Goal: Transaction & Acquisition: Purchase product/service

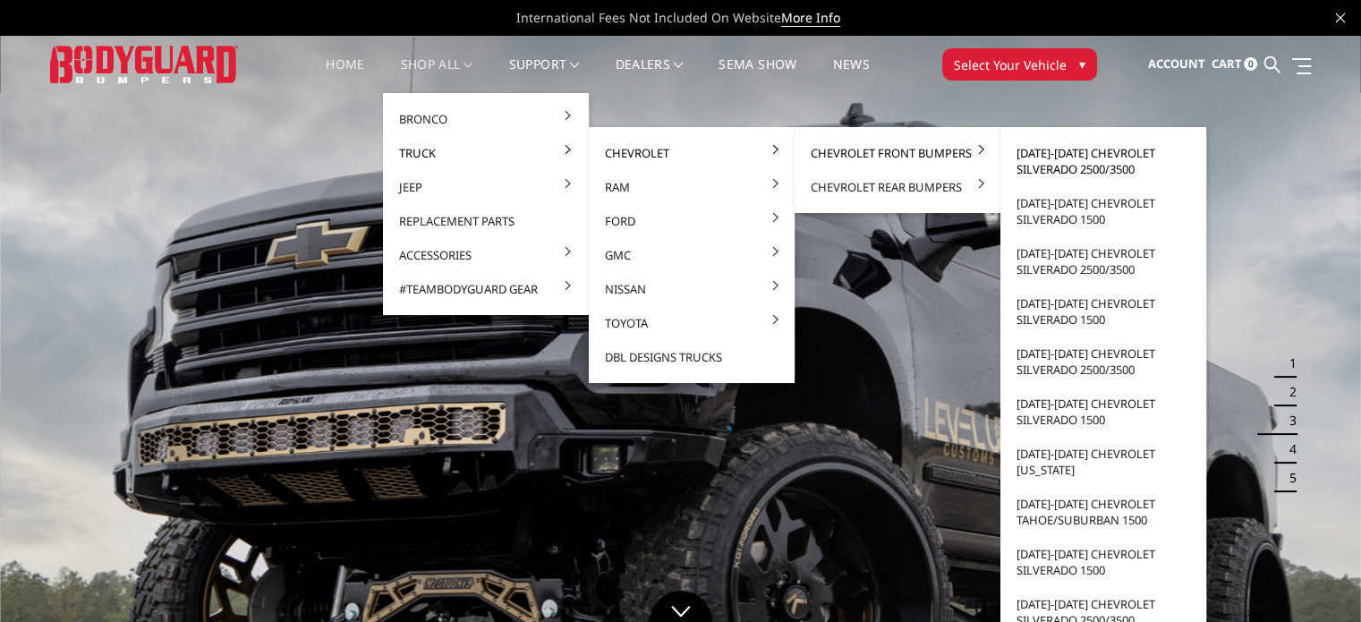
click at [1071, 156] on link "[DATE]-[DATE] Chevrolet Silverado 2500/3500" at bounding box center [1103, 161] width 191 height 50
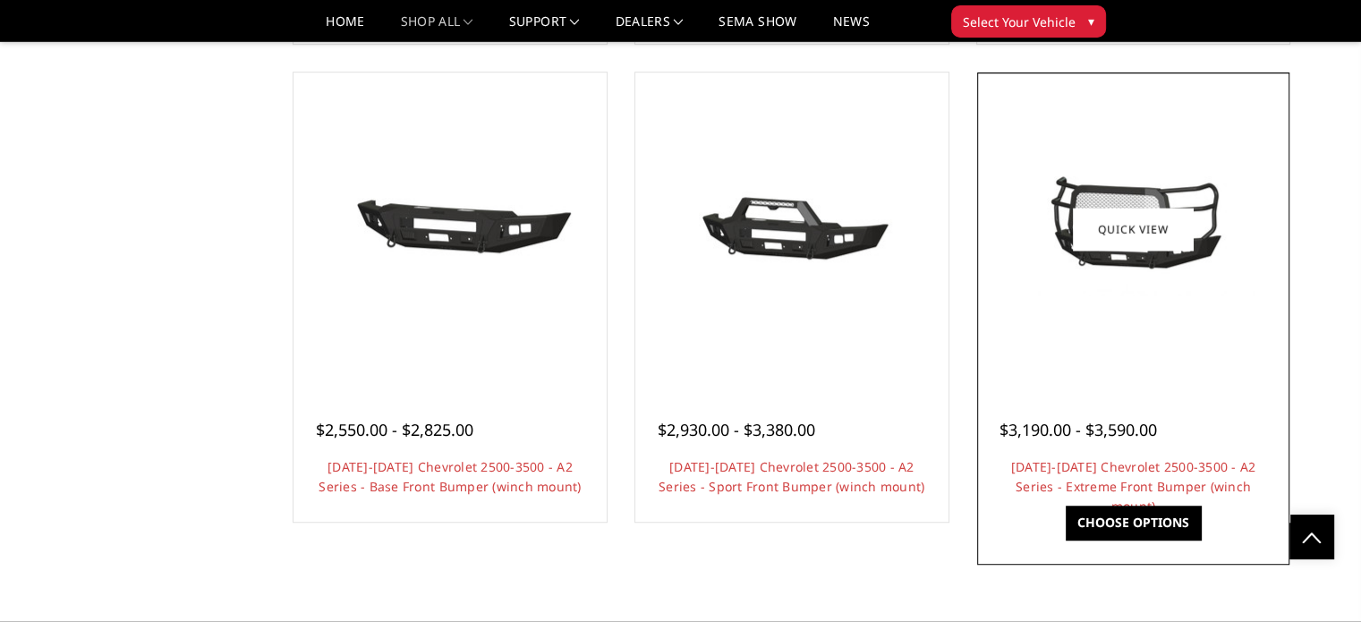
scroll to position [1074, 0]
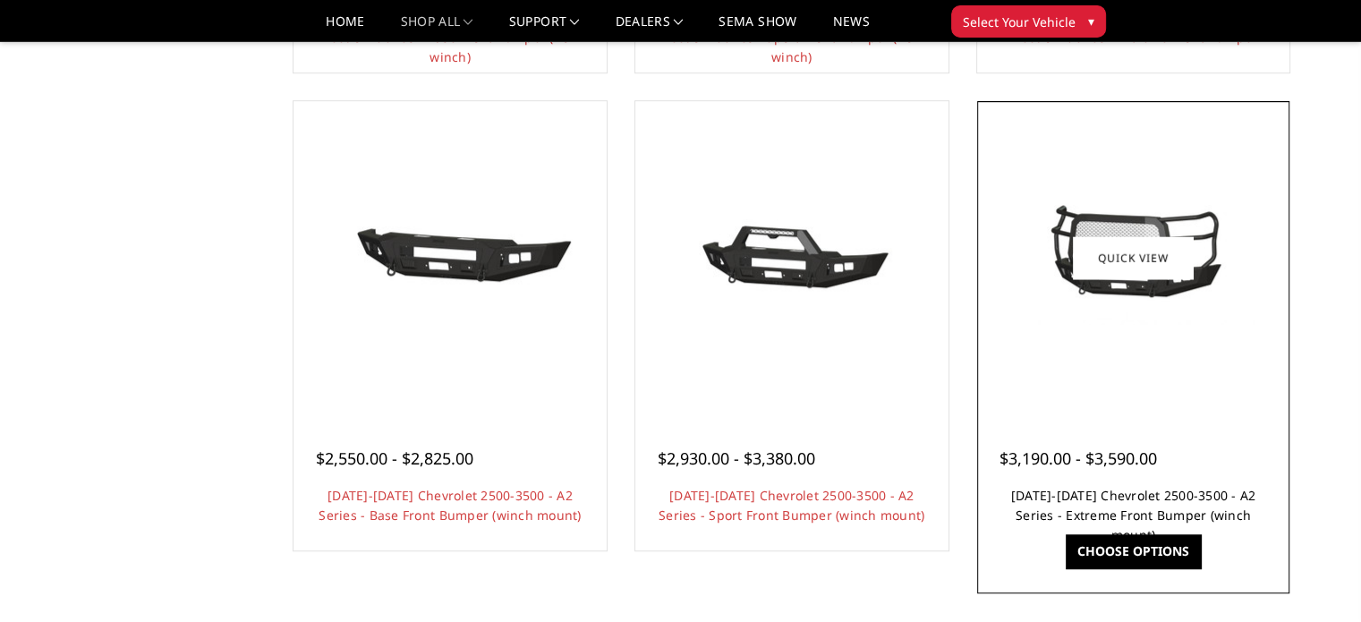
click at [1196, 492] on link "[DATE]-[DATE] Chevrolet 2500-3500 - A2 Series - Extreme Front Bumper (winch mou…" at bounding box center [1133, 515] width 245 height 56
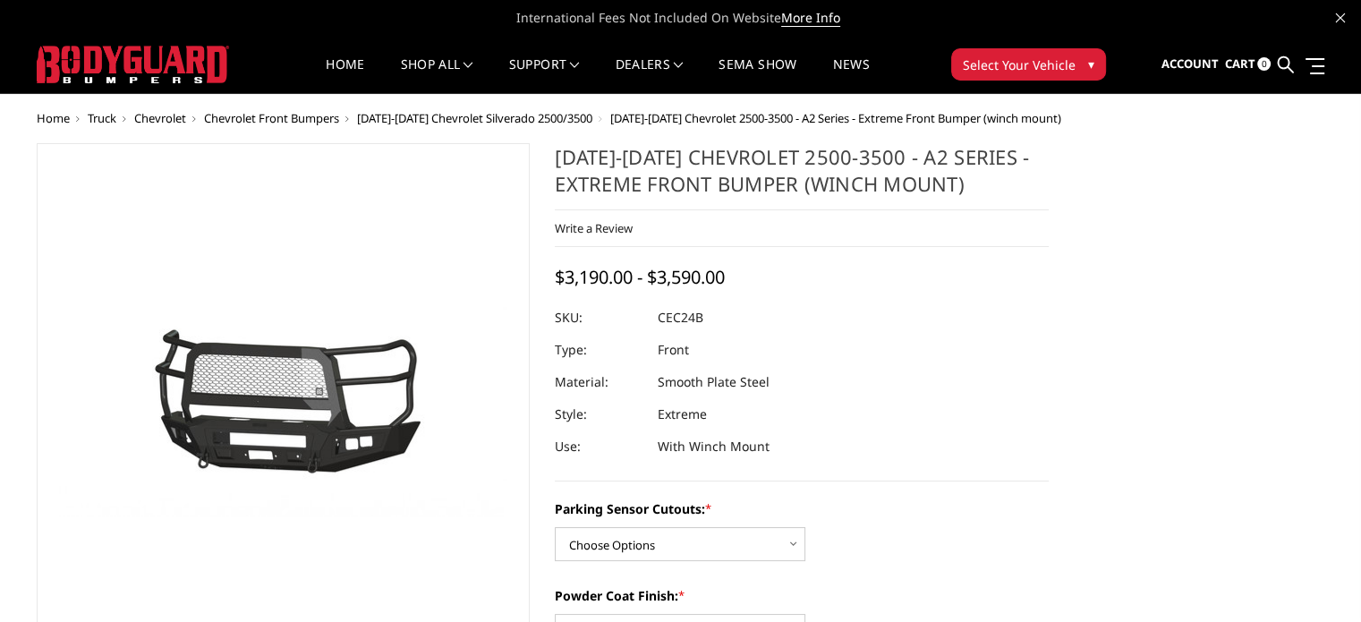
scroll to position [179, 0]
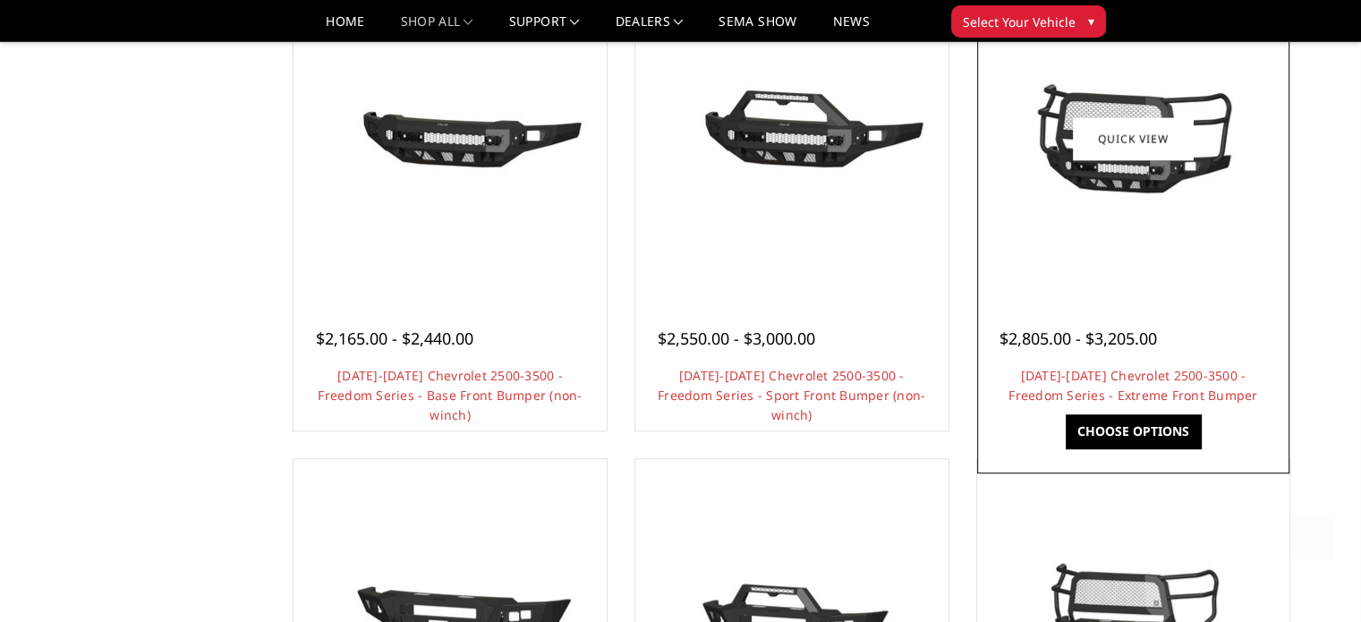
scroll to position [716, 0]
click at [1217, 373] on link "[DATE]-[DATE] Chevrolet 2500-3500 - Freedom Series - Extreme Front Bumper" at bounding box center [1133, 385] width 249 height 37
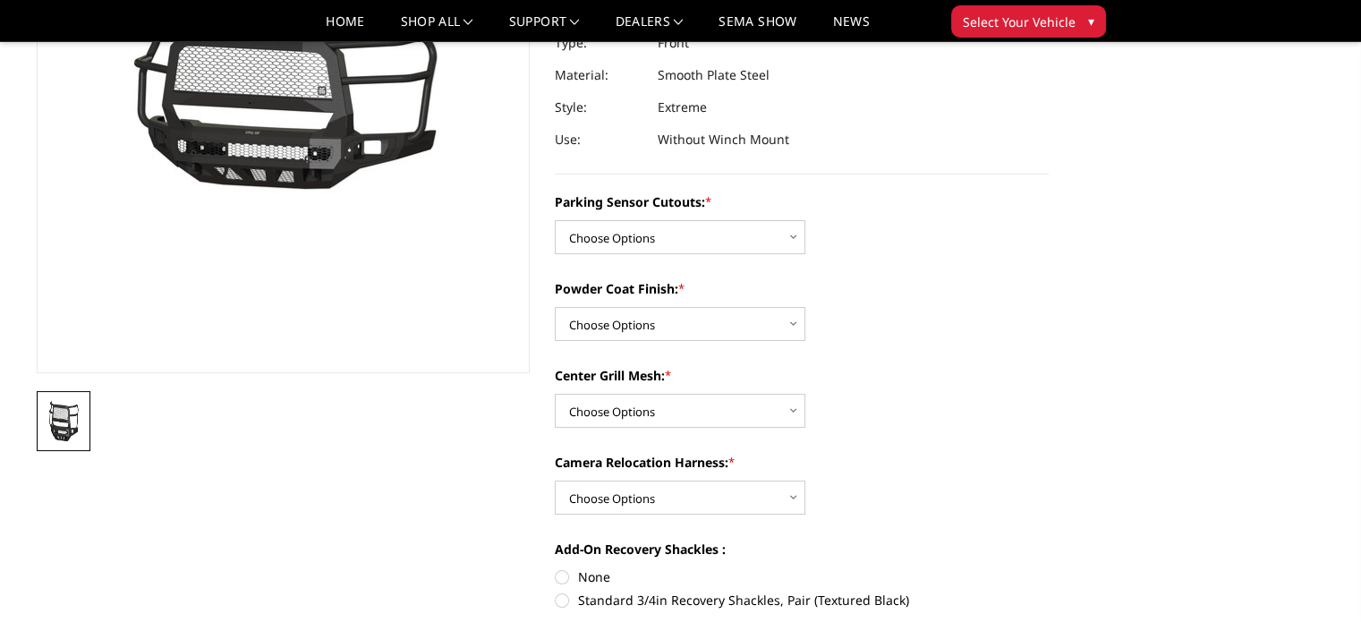
scroll to position [268, 0]
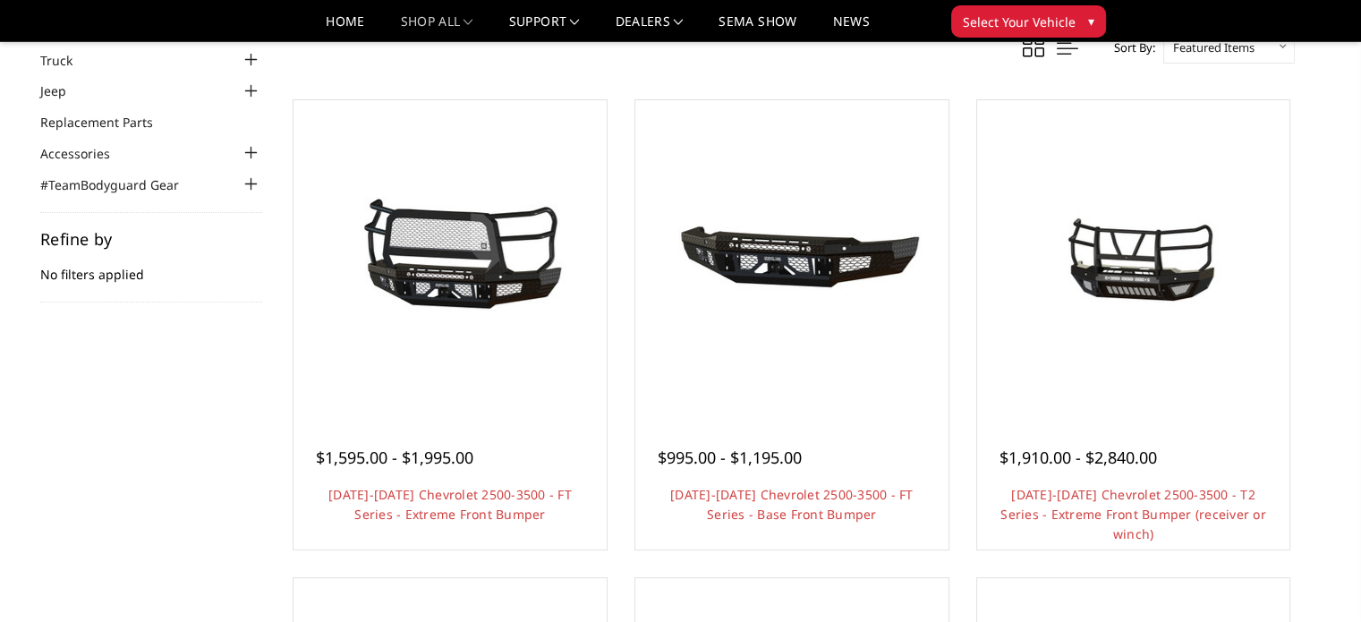
scroll to position [89, 0]
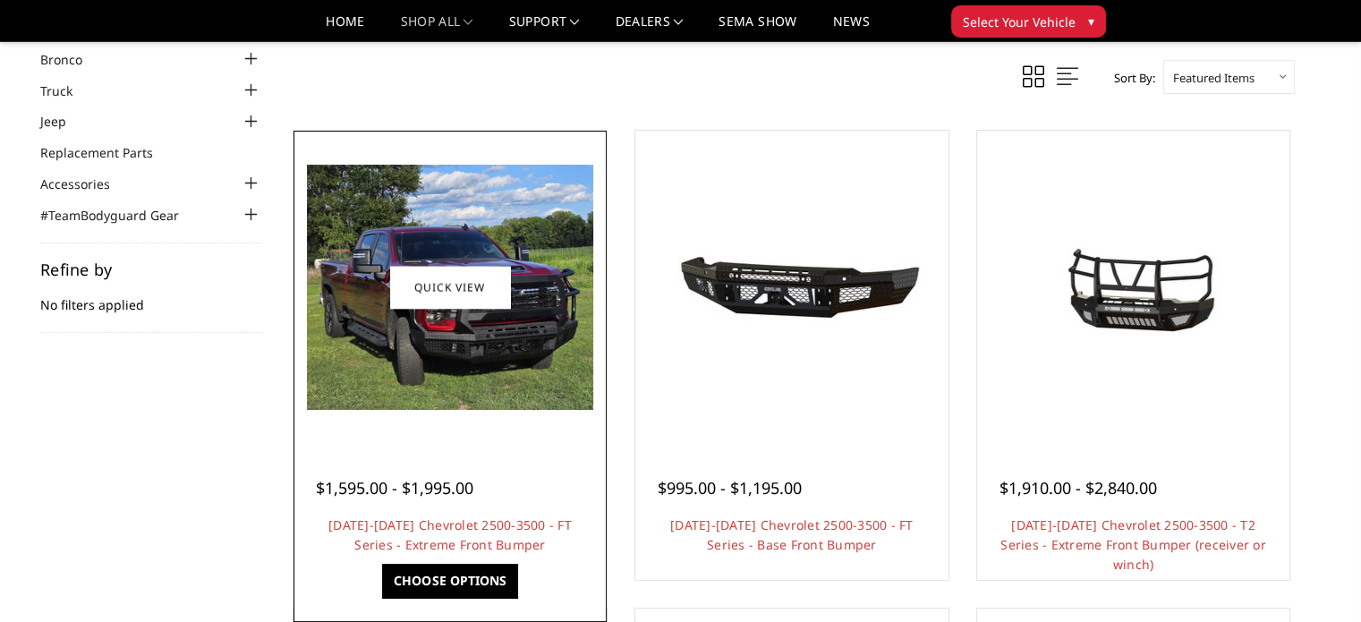
click at [490, 365] on img at bounding box center [450, 287] width 286 height 245
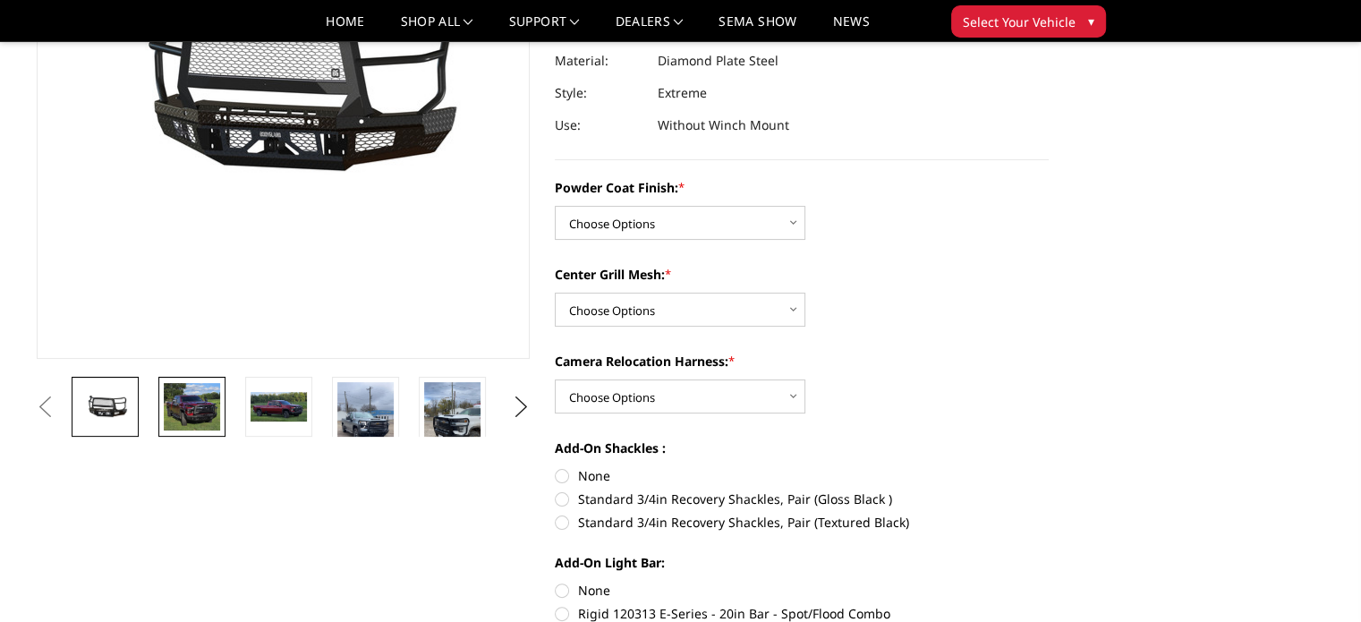
click at [204, 400] on img at bounding box center [192, 407] width 56 height 48
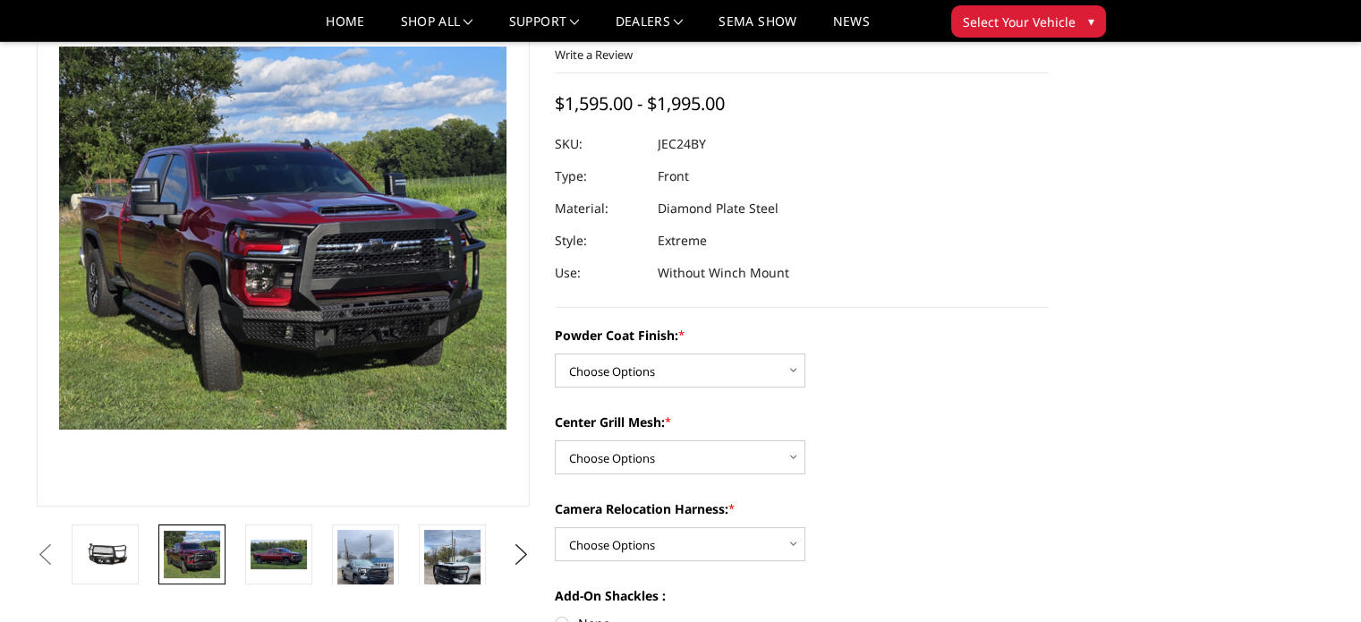
scroll to position [92, 0]
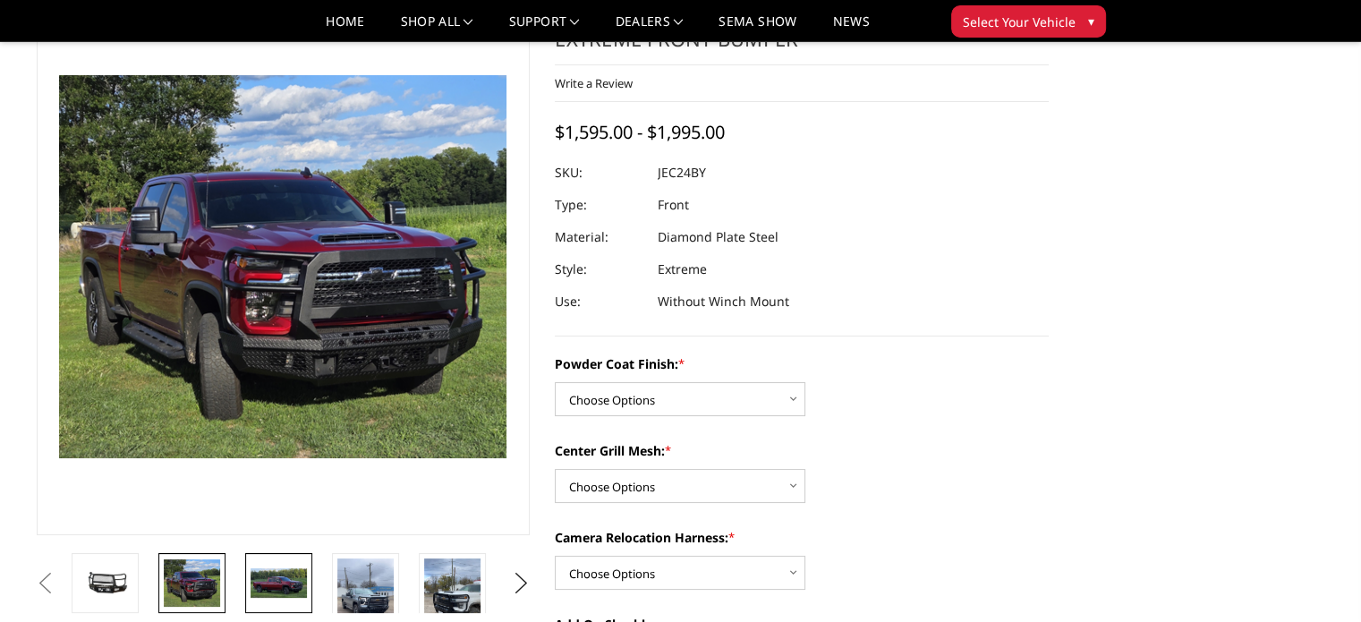
click at [283, 586] on img at bounding box center [279, 583] width 56 height 30
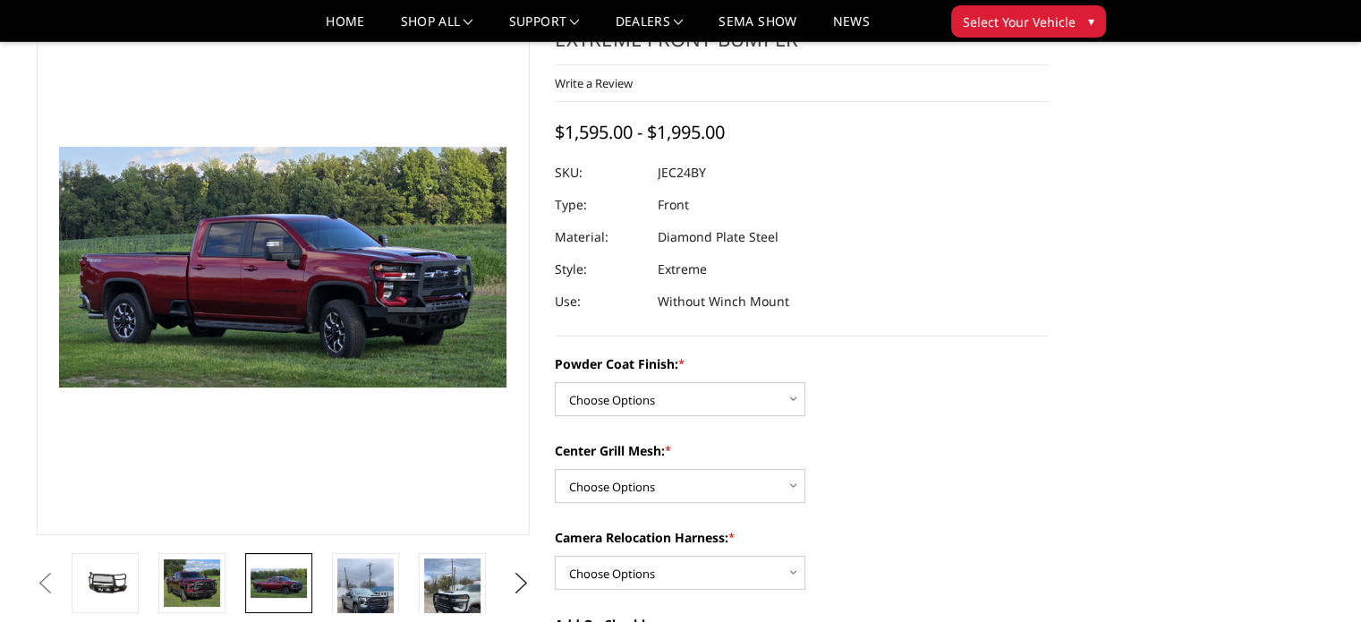
scroll to position [163, 0]
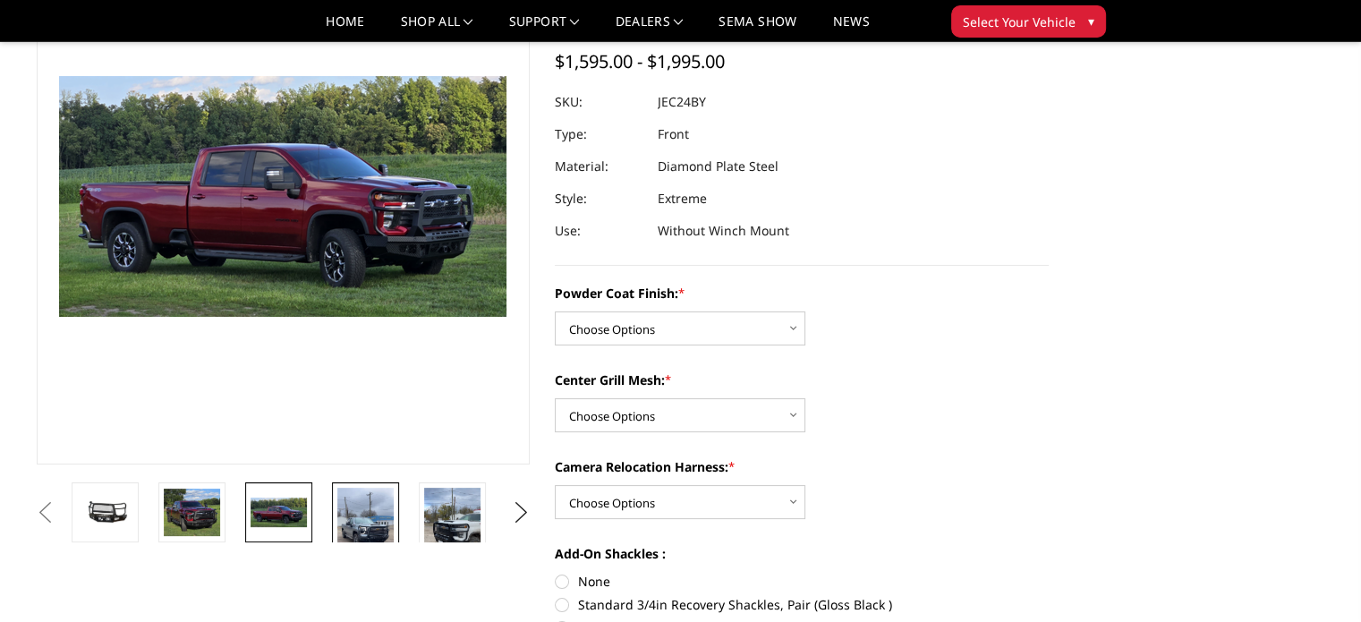
click at [383, 525] on img at bounding box center [365, 538] width 56 height 100
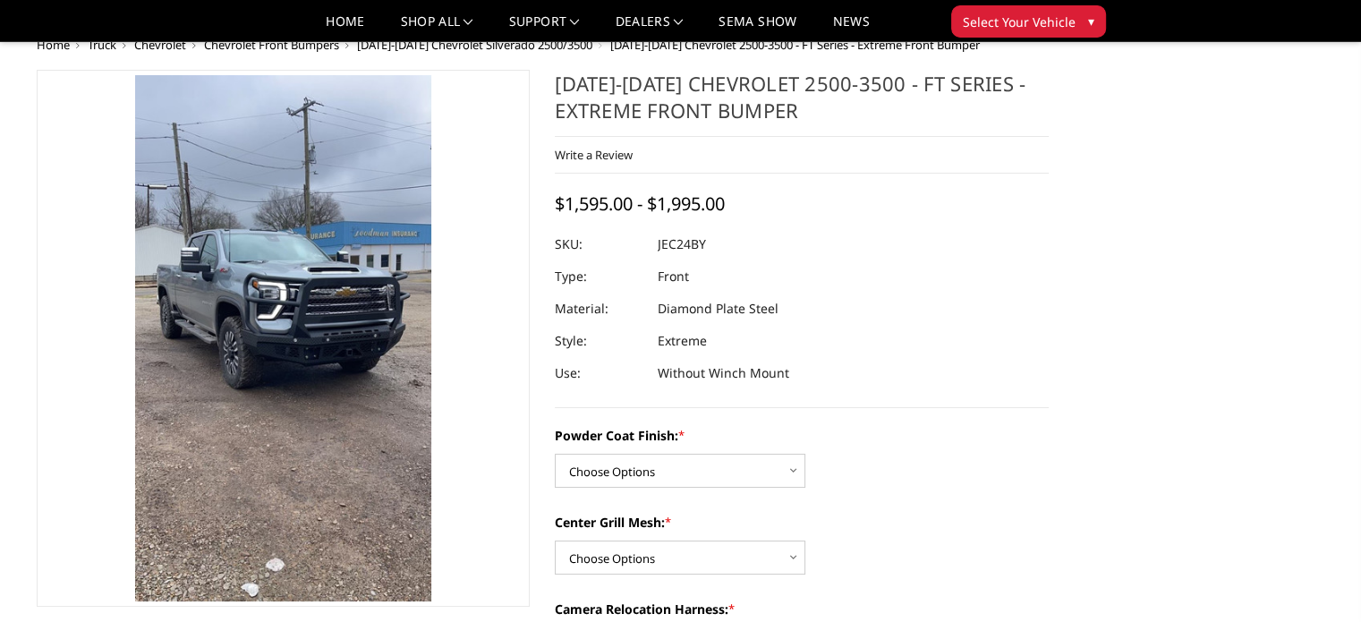
scroll to position [110, 0]
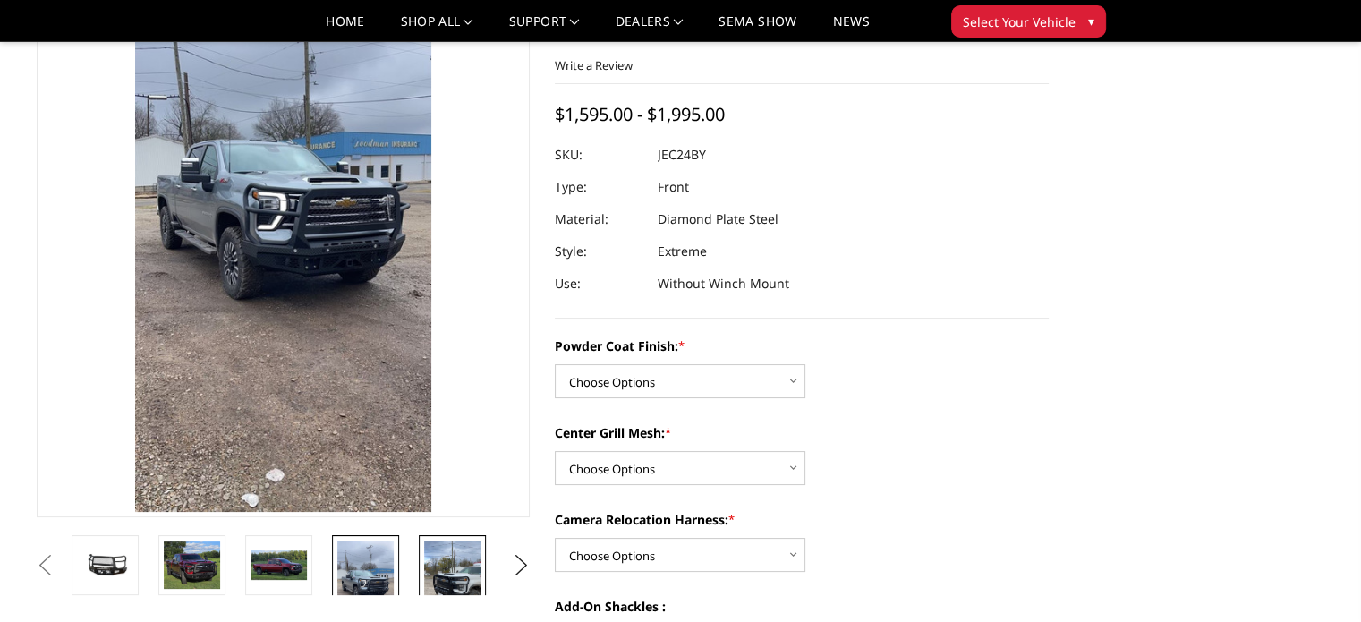
click at [445, 566] on img at bounding box center [452, 590] width 56 height 100
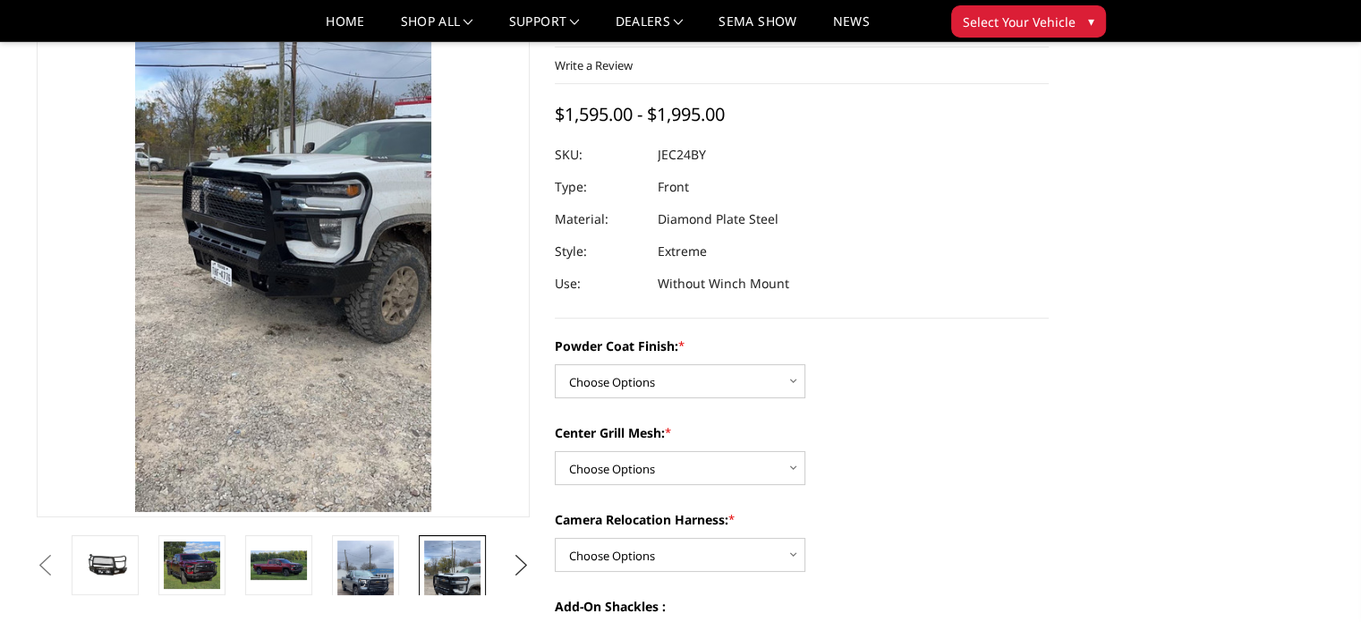
click at [519, 564] on button "Next" at bounding box center [520, 565] width 27 height 27
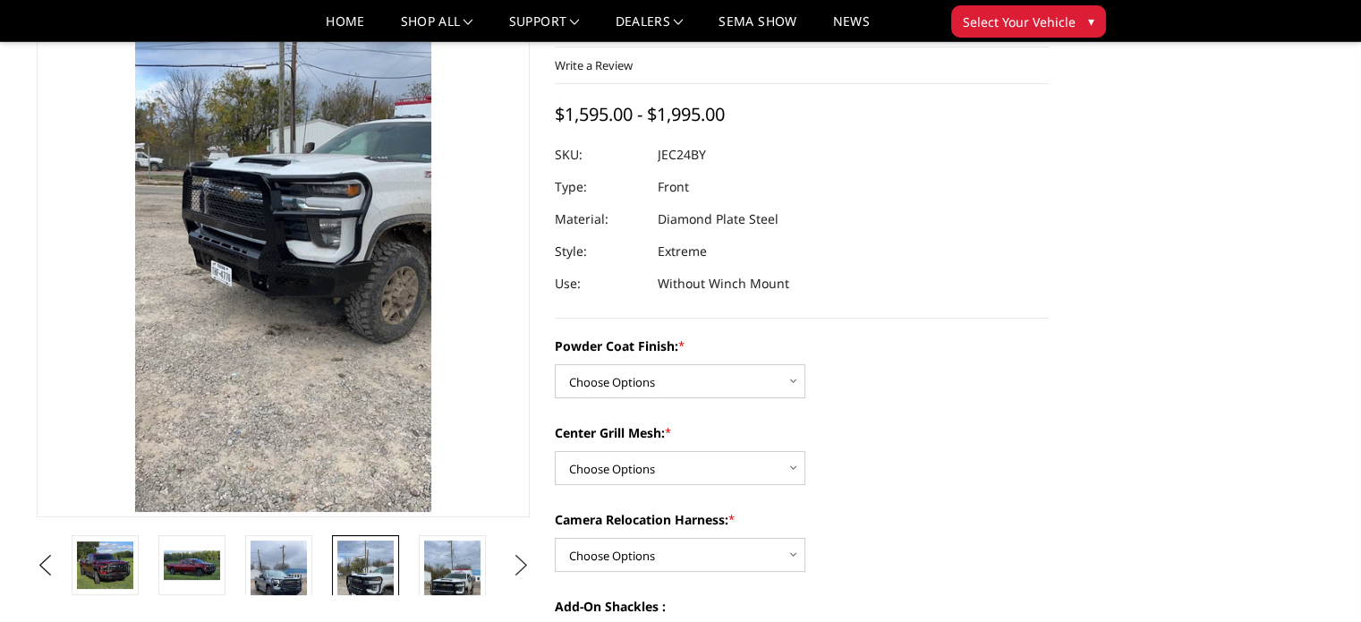
click at [519, 564] on button "Next" at bounding box center [520, 565] width 27 height 27
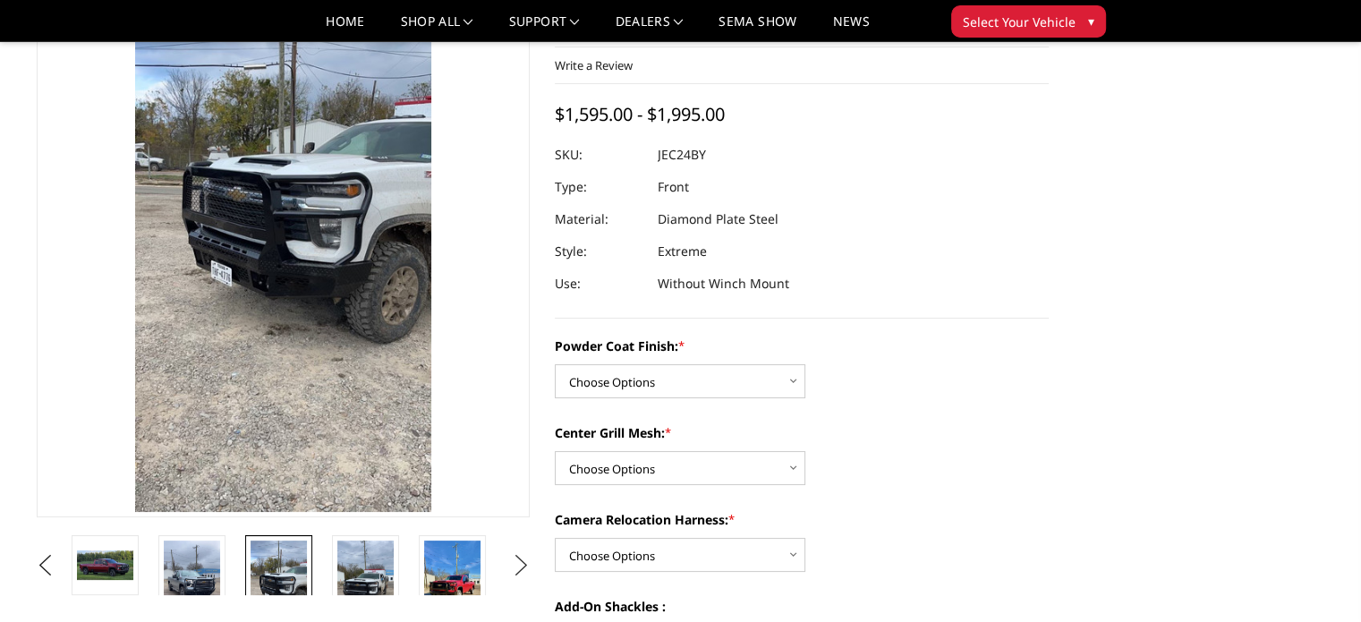
click at [519, 564] on button "Next" at bounding box center [520, 565] width 27 height 27
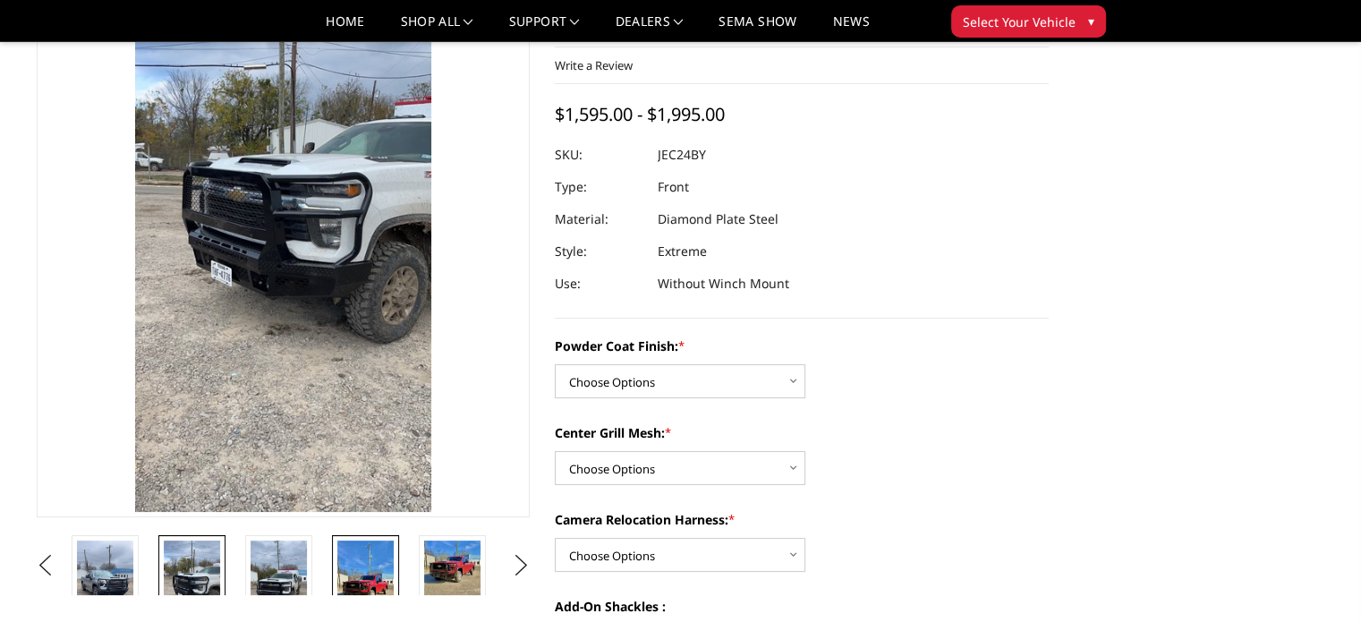
click at [358, 579] on img at bounding box center [365, 590] width 56 height 100
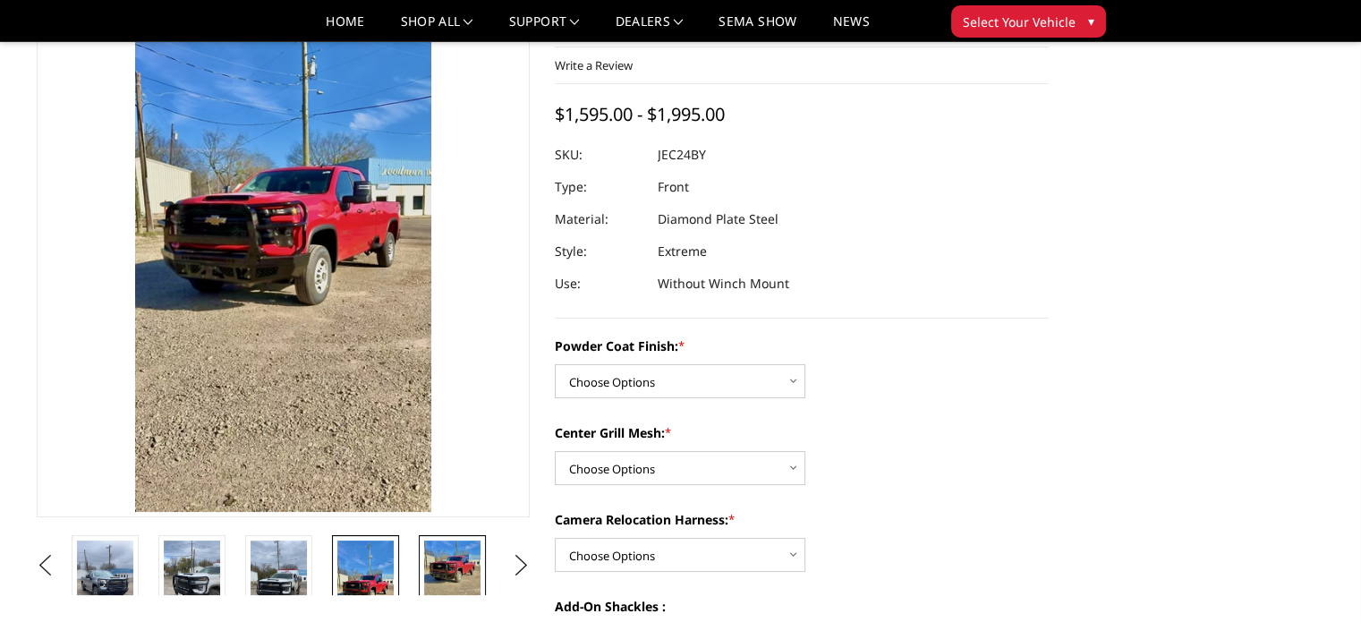
click at [438, 565] on img at bounding box center [452, 569] width 56 height 59
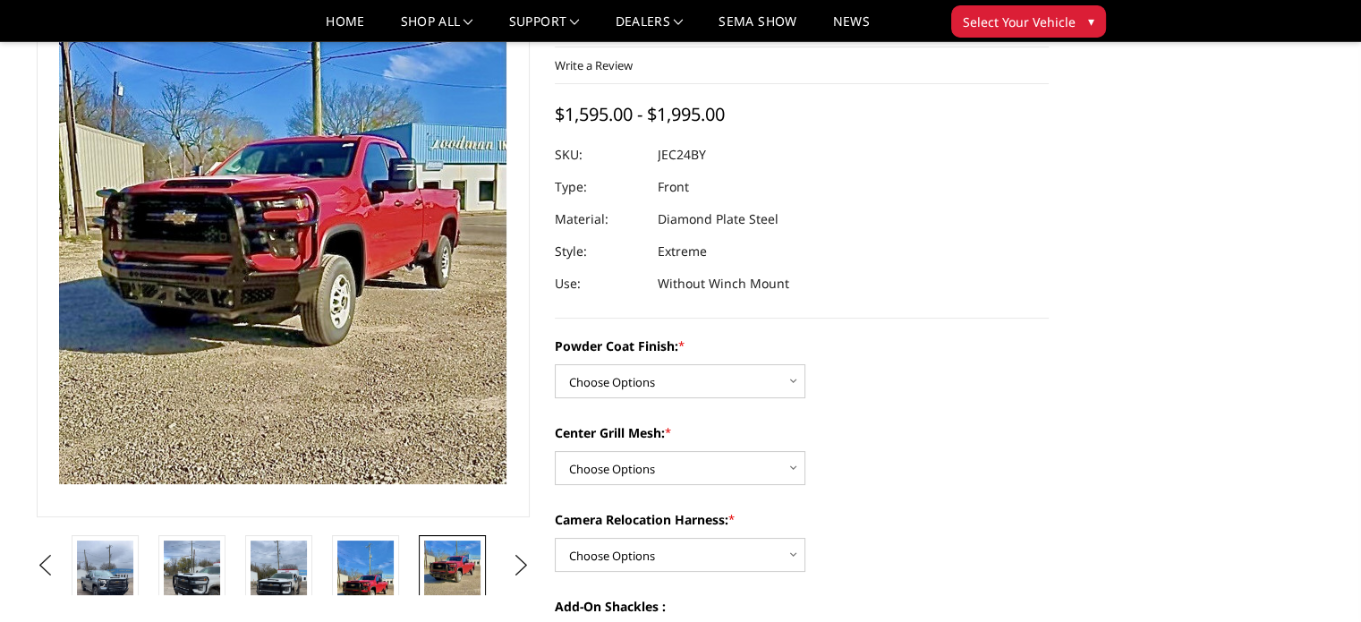
scroll to position [138, 0]
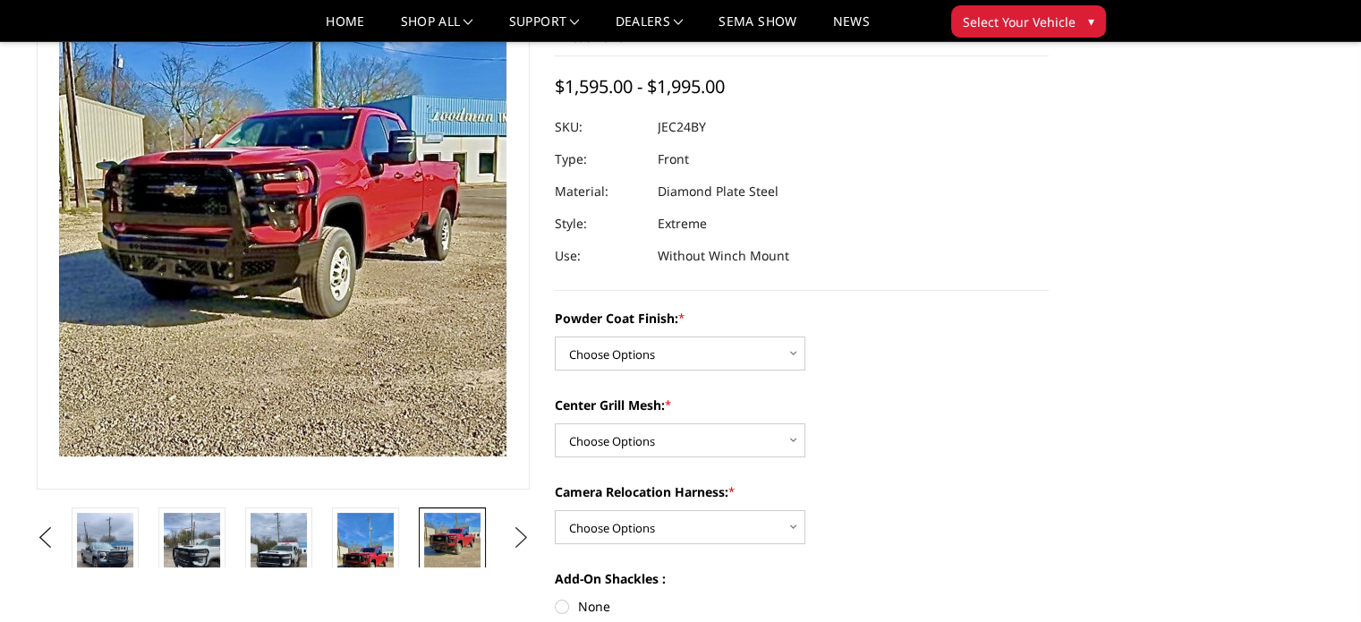
click at [523, 534] on button "Next" at bounding box center [520, 537] width 27 height 27
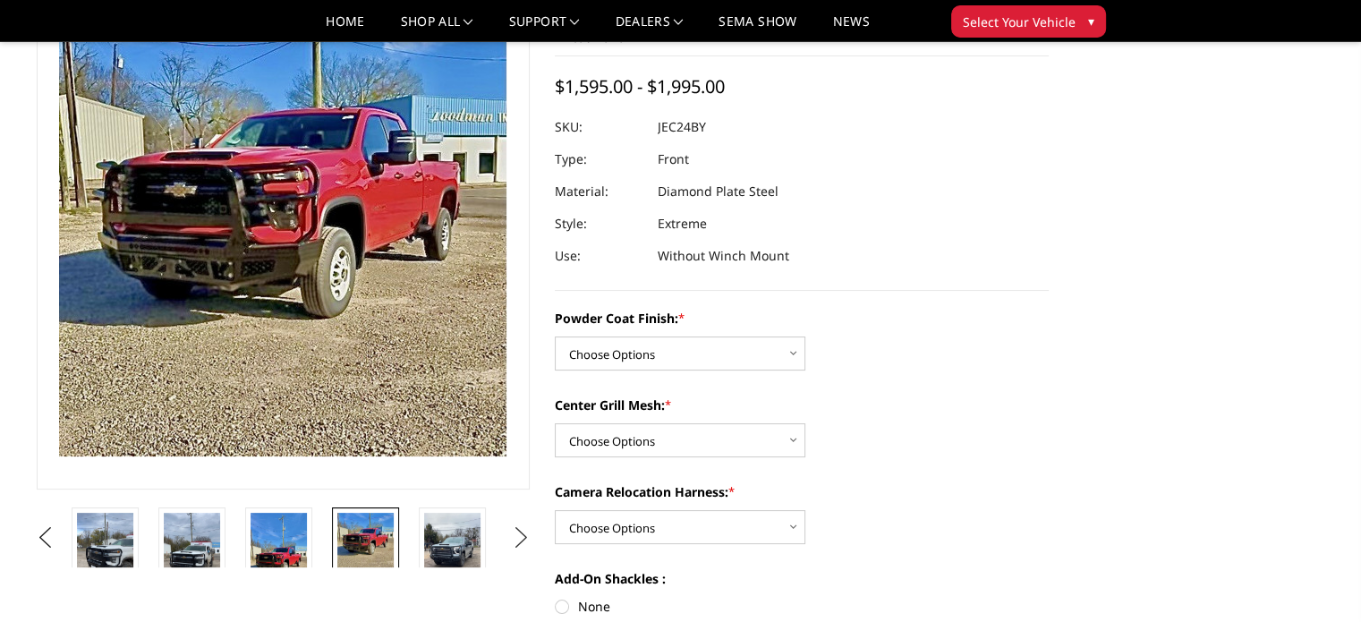
click at [523, 534] on button "Next" at bounding box center [520, 537] width 27 height 27
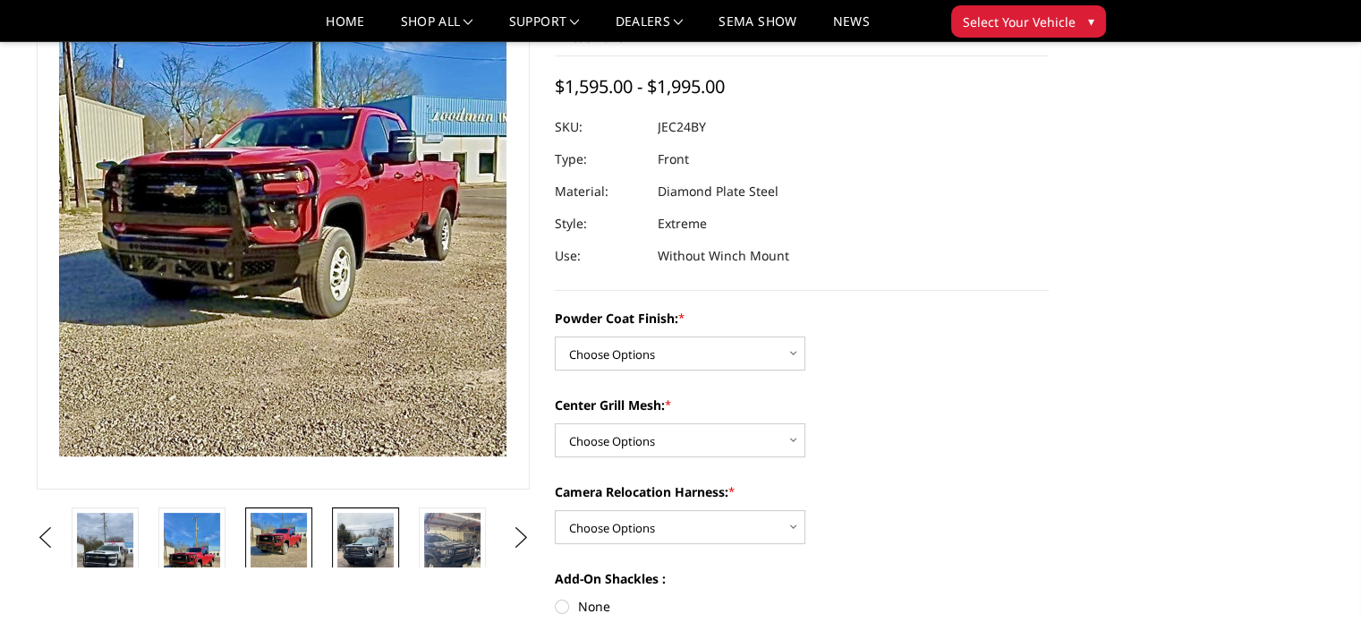
click at [369, 536] on img at bounding box center [365, 563] width 56 height 100
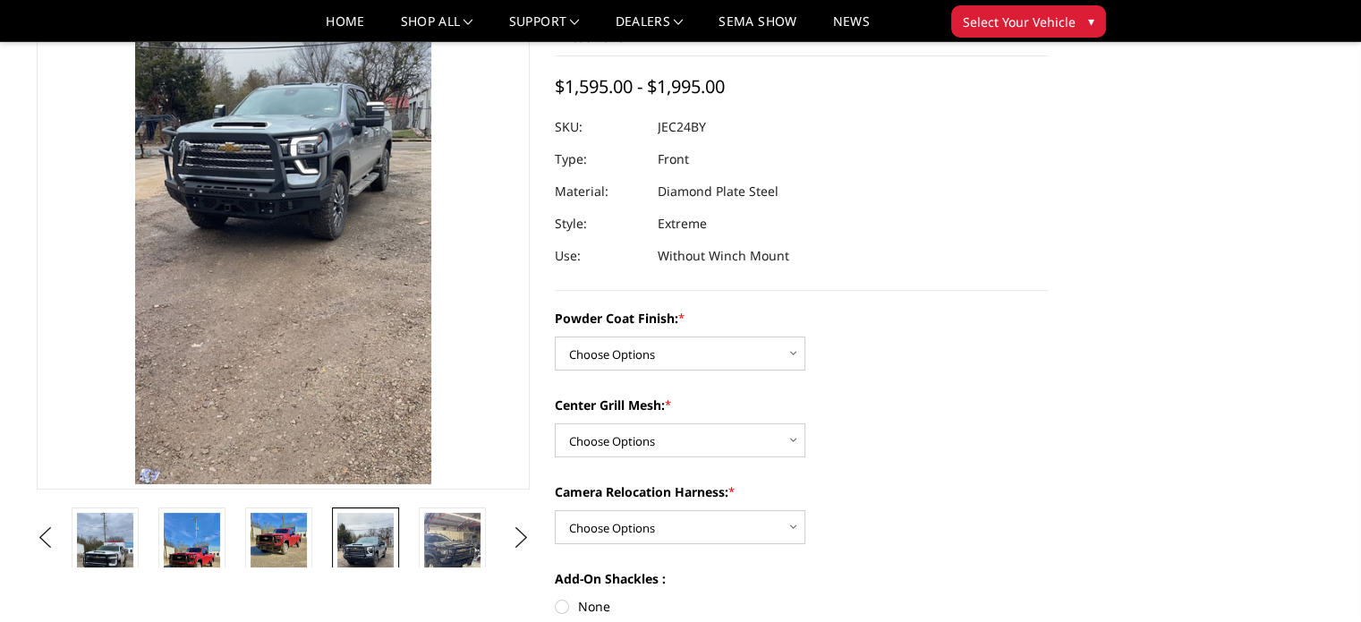
scroll to position [110, 0]
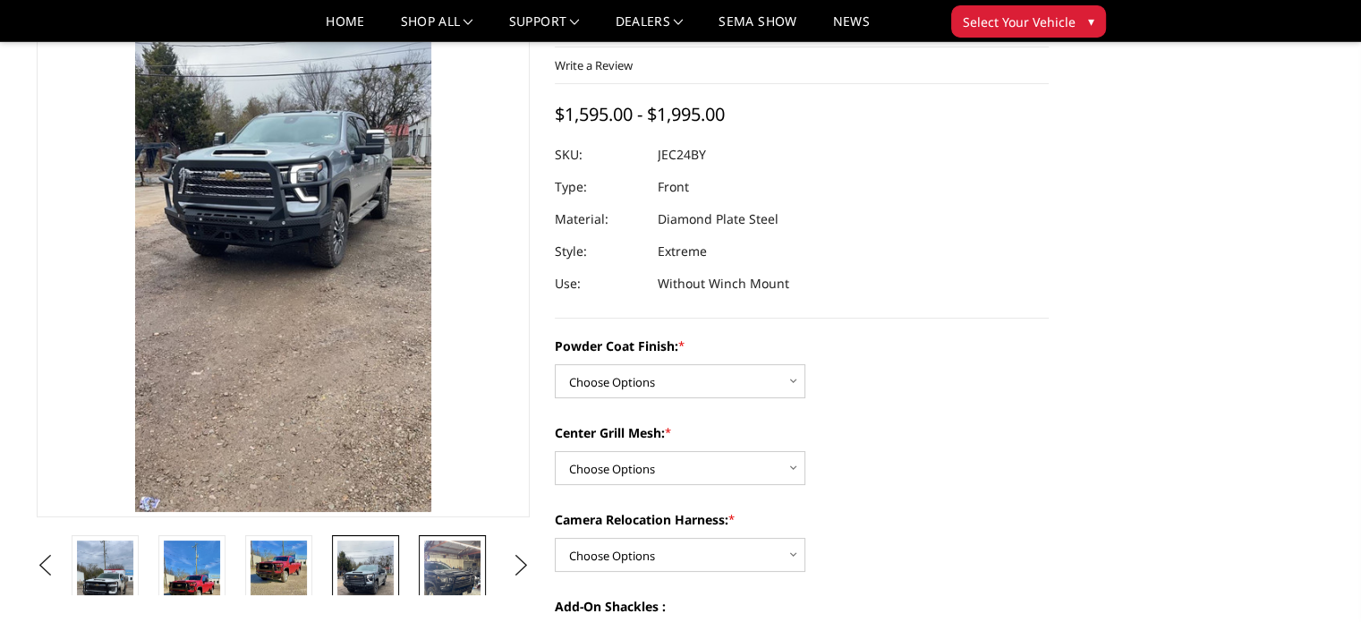
click at [430, 575] on img at bounding box center [452, 590] width 56 height 100
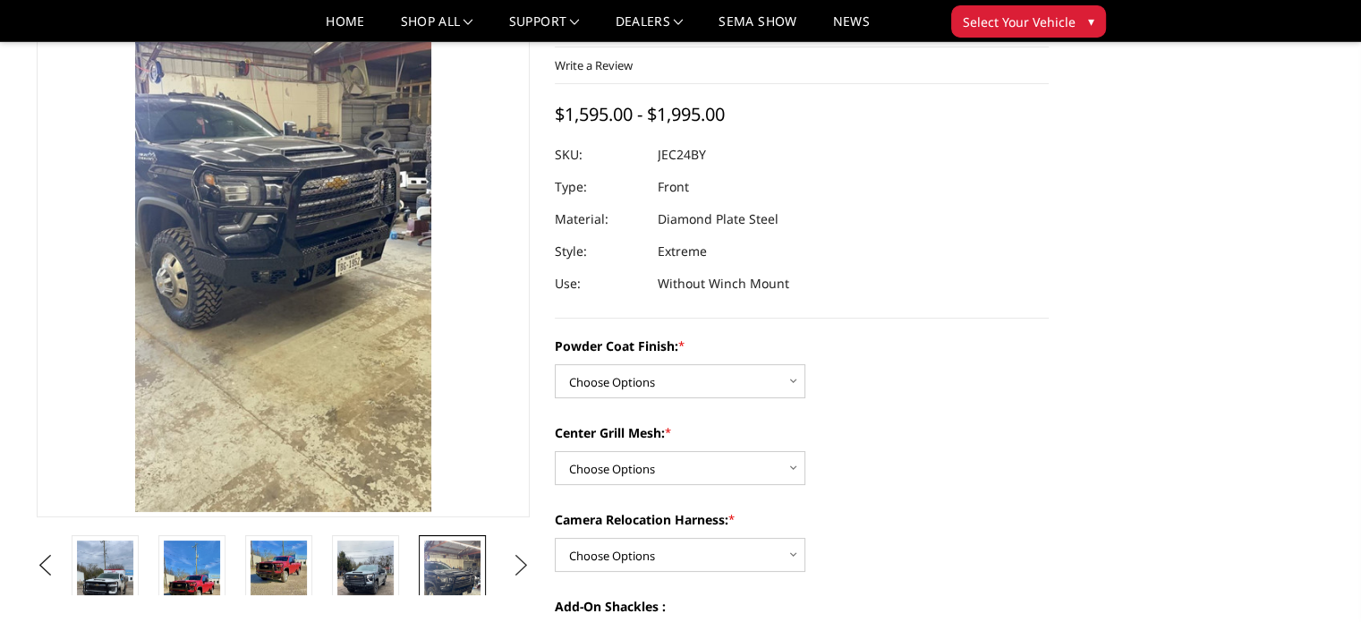
click at [519, 564] on button "Next" at bounding box center [520, 565] width 27 height 27
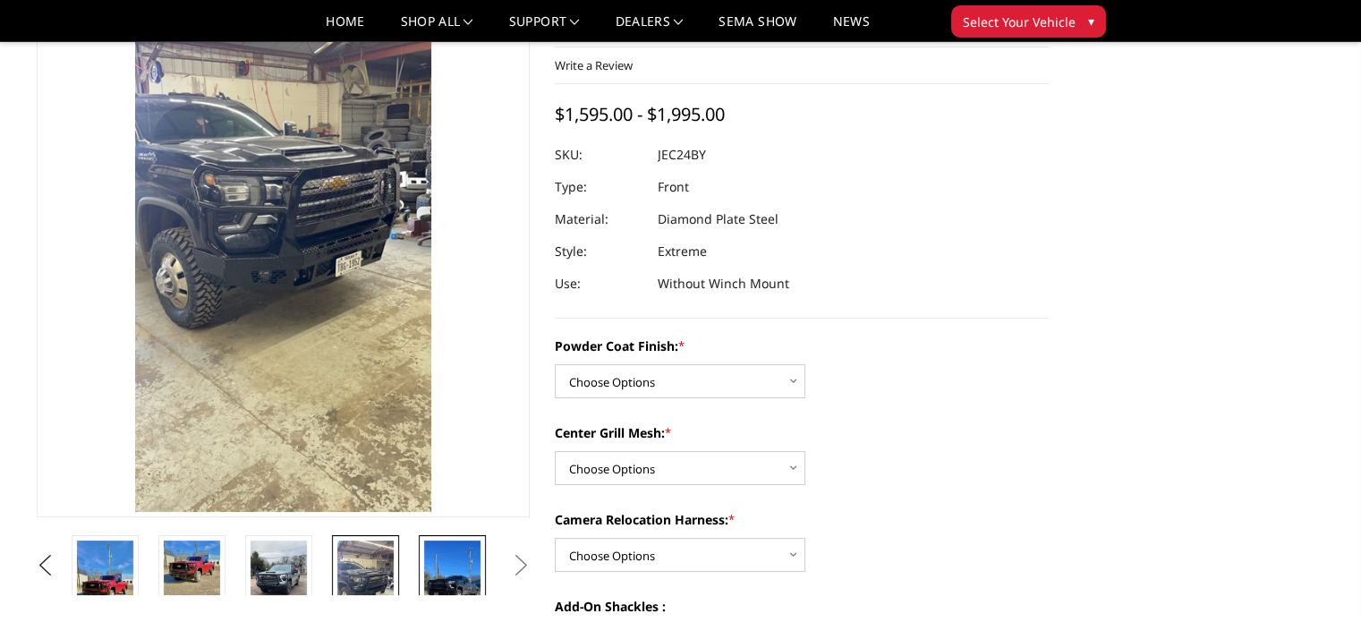
click at [457, 573] on img at bounding box center [452, 590] width 56 height 100
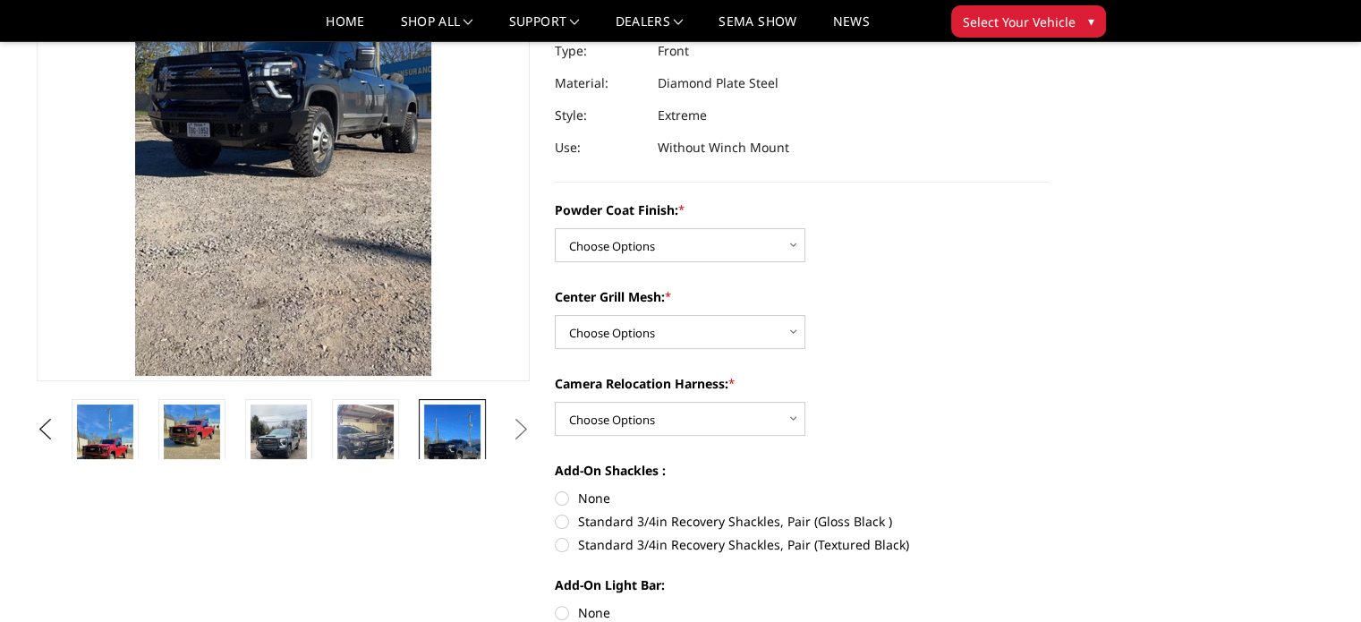
scroll to position [289, 0]
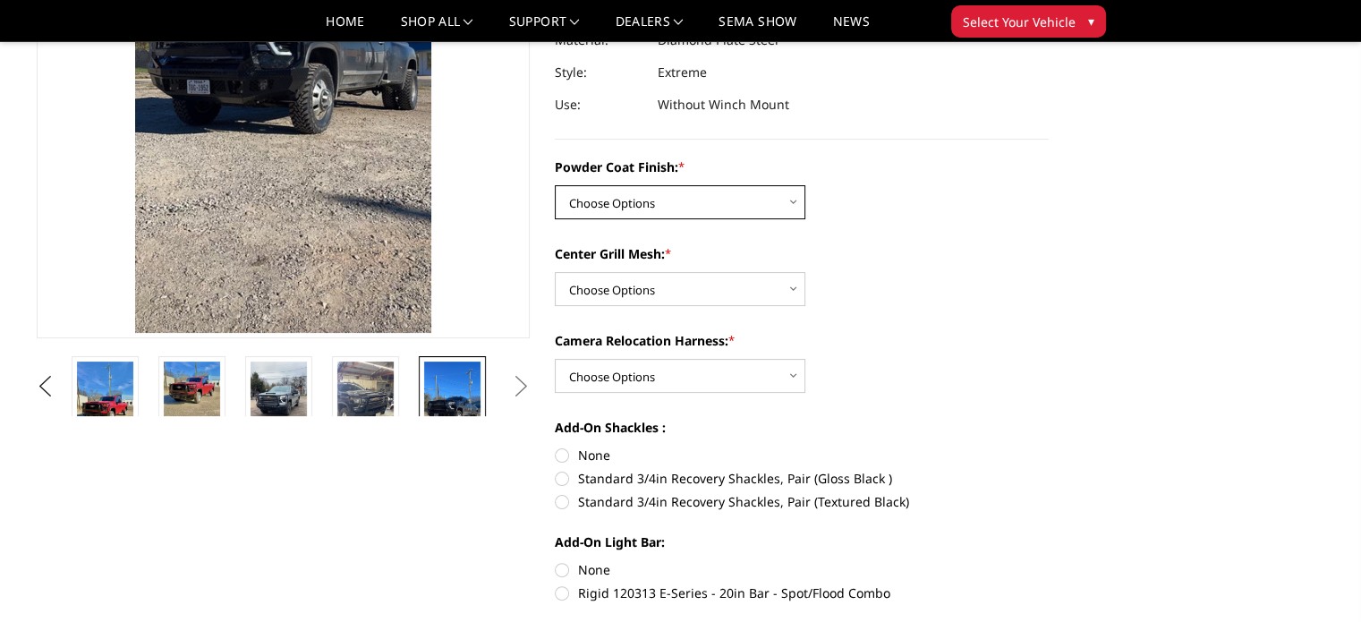
click at [679, 207] on select "Choose Options Bare Metal Gloss Black Powder Coat Textured Black Powder Coat" at bounding box center [680, 202] width 251 height 34
select select "3278"
click at [555, 185] on select "Choose Options Bare Metal Gloss Black Powder Coat Textured Black Powder Coat" at bounding box center [680, 202] width 251 height 34
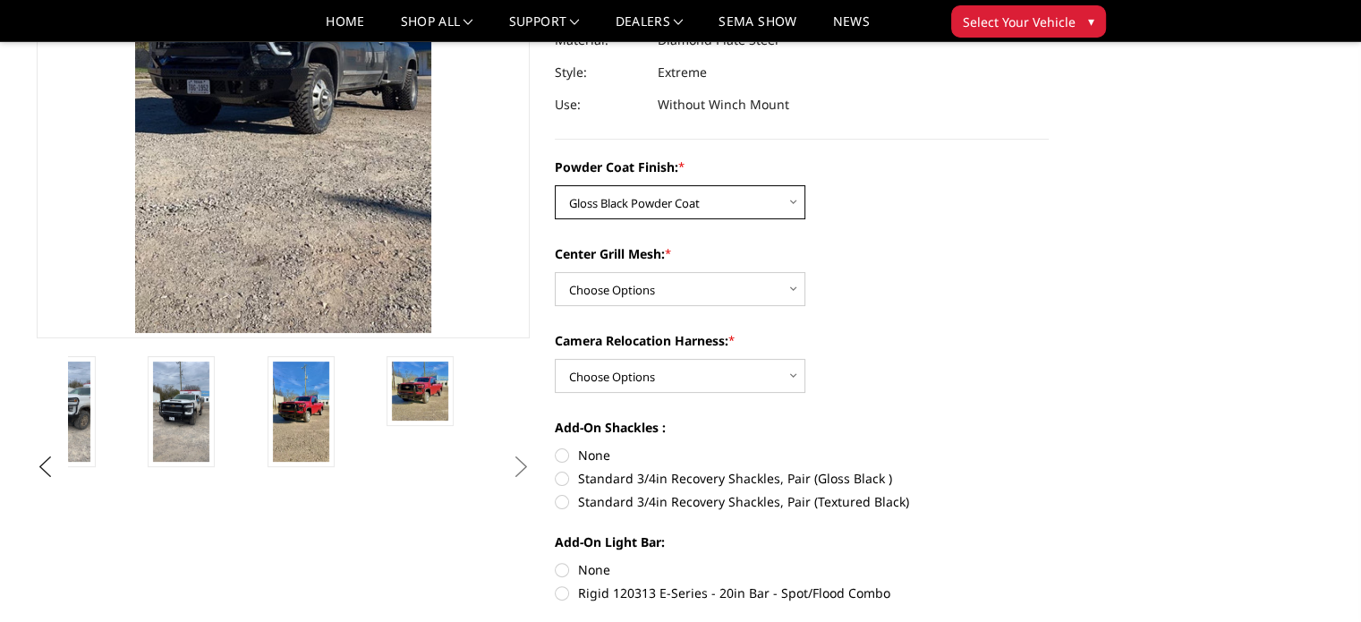
click at [694, 207] on select "Choose Options Bare Metal Gloss Black Powder Coat Textured Black Powder Coat" at bounding box center [680, 202] width 251 height 34
click at [555, 185] on select "Choose Options Bare Metal Gloss Black Powder Coat Textured Black Powder Coat" at bounding box center [680, 202] width 251 height 34
click at [674, 291] on select "Choose Options WITH Expanded Metal in Center Grill WITHOUT Expanded Metal in Ce…" at bounding box center [680, 289] width 251 height 34
select select "3280"
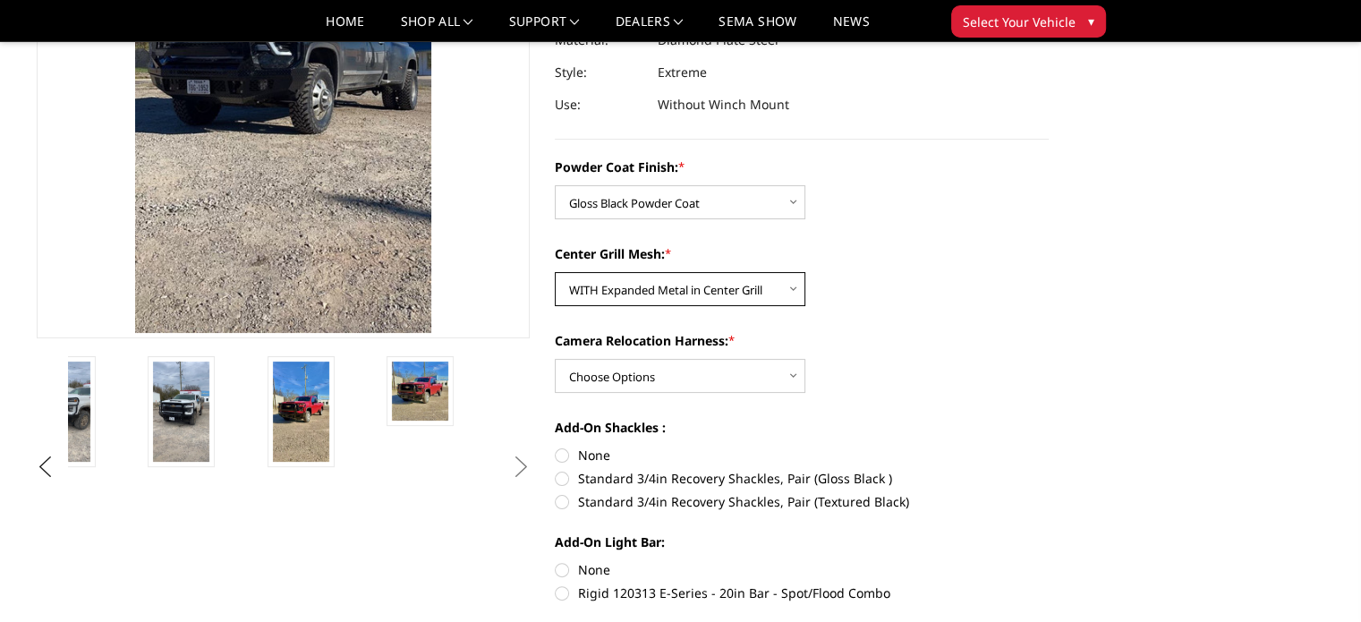
click at [555, 272] on select "Choose Options WITH Expanded Metal in Center Grill WITHOUT Expanded Metal in Ce…" at bounding box center [680, 289] width 251 height 34
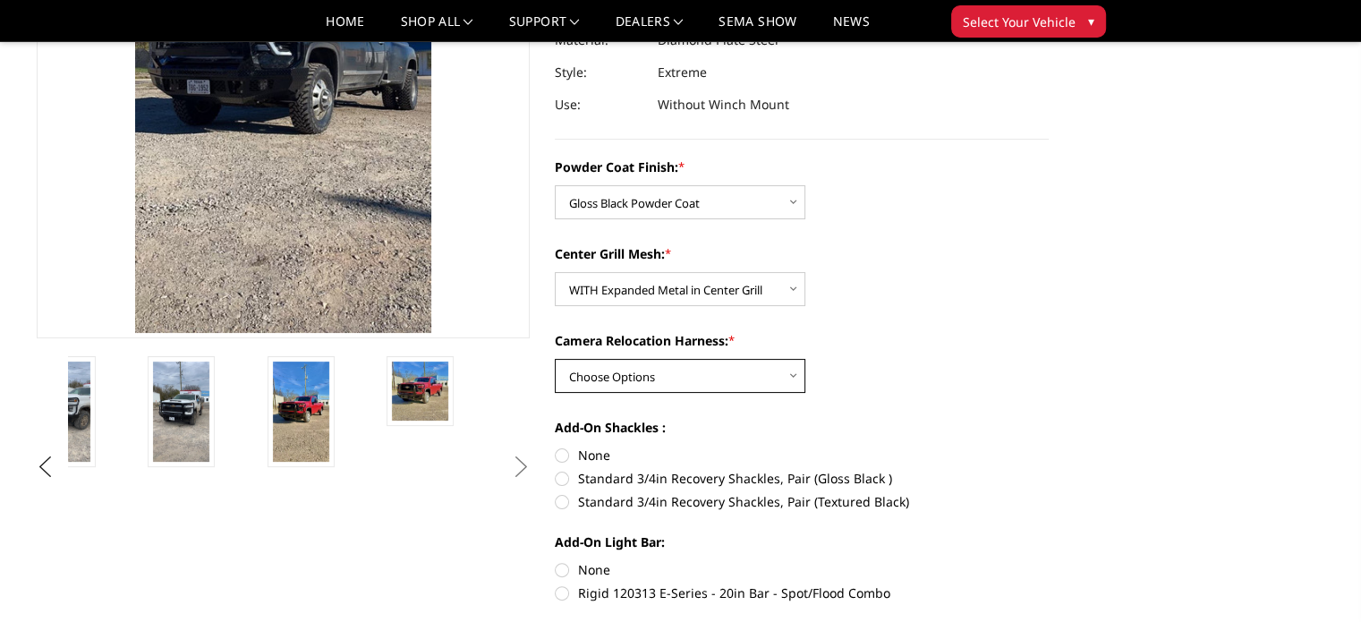
click at [659, 379] on select "Choose Options WITH Camera Relocation Harness WITHOUT Camera Relocation Harness" at bounding box center [680, 376] width 251 height 34
select select "3282"
click at [555, 359] on select "Choose Options WITH Camera Relocation Harness WITHOUT Camera Relocation Harness" at bounding box center [680, 376] width 251 height 34
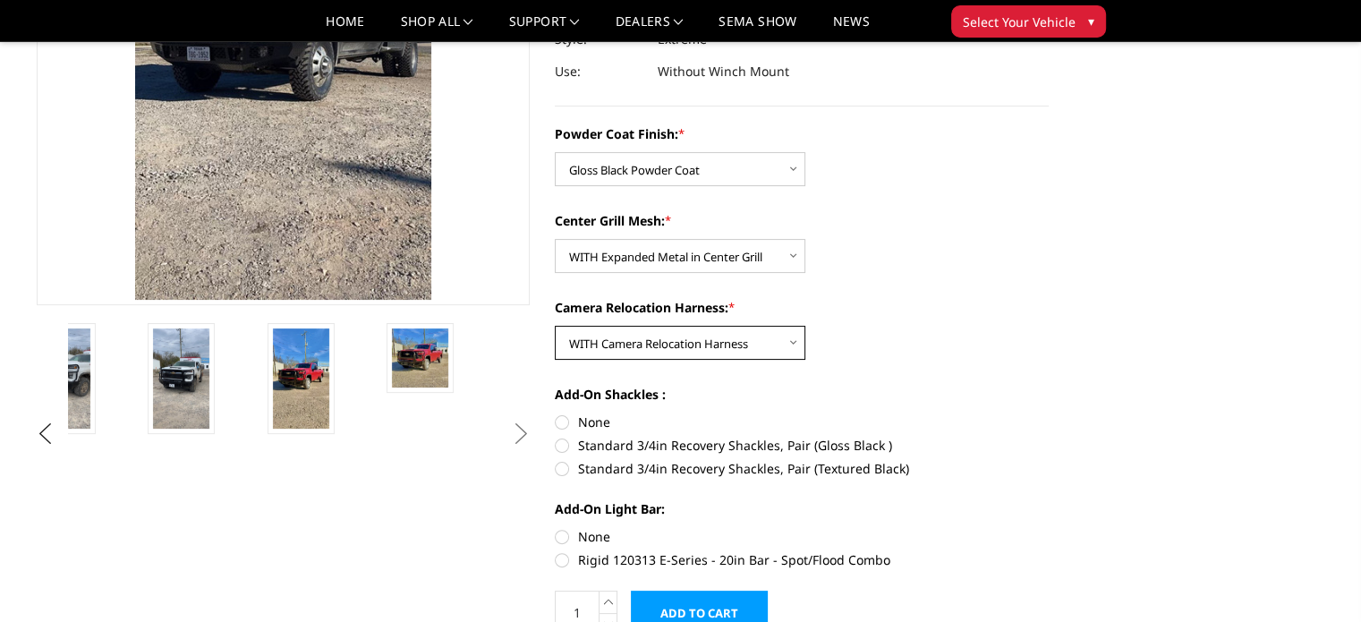
scroll to position [21, 0]
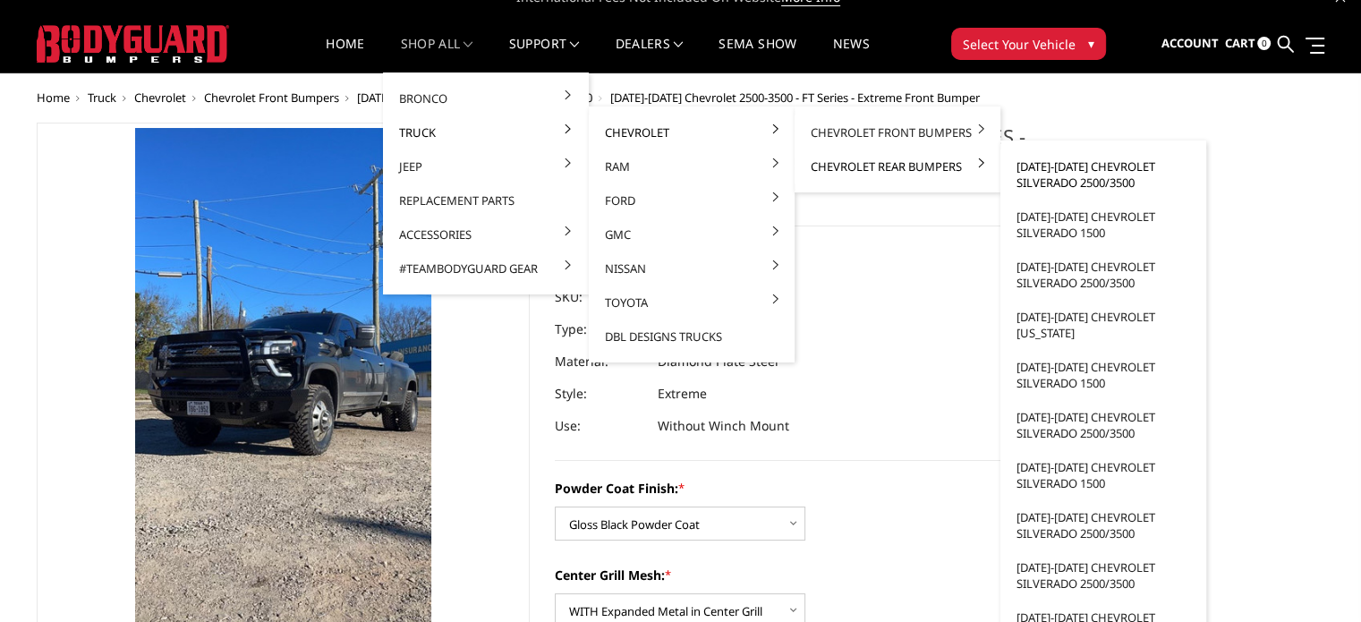
click at [1060, 167] on link "[DATE]-[DATE] Chevrolet Silverado 2500/3500" at bounding box center [1103, 174] width 191 height 50
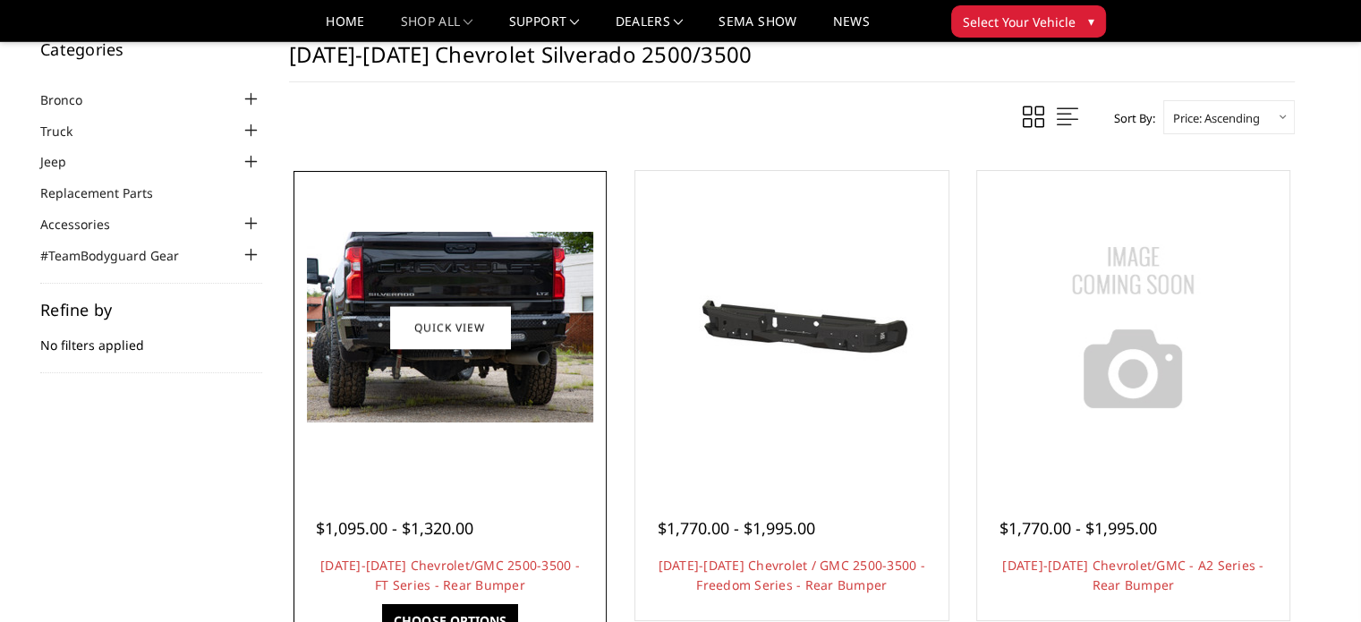
scroll to position [89, 0]
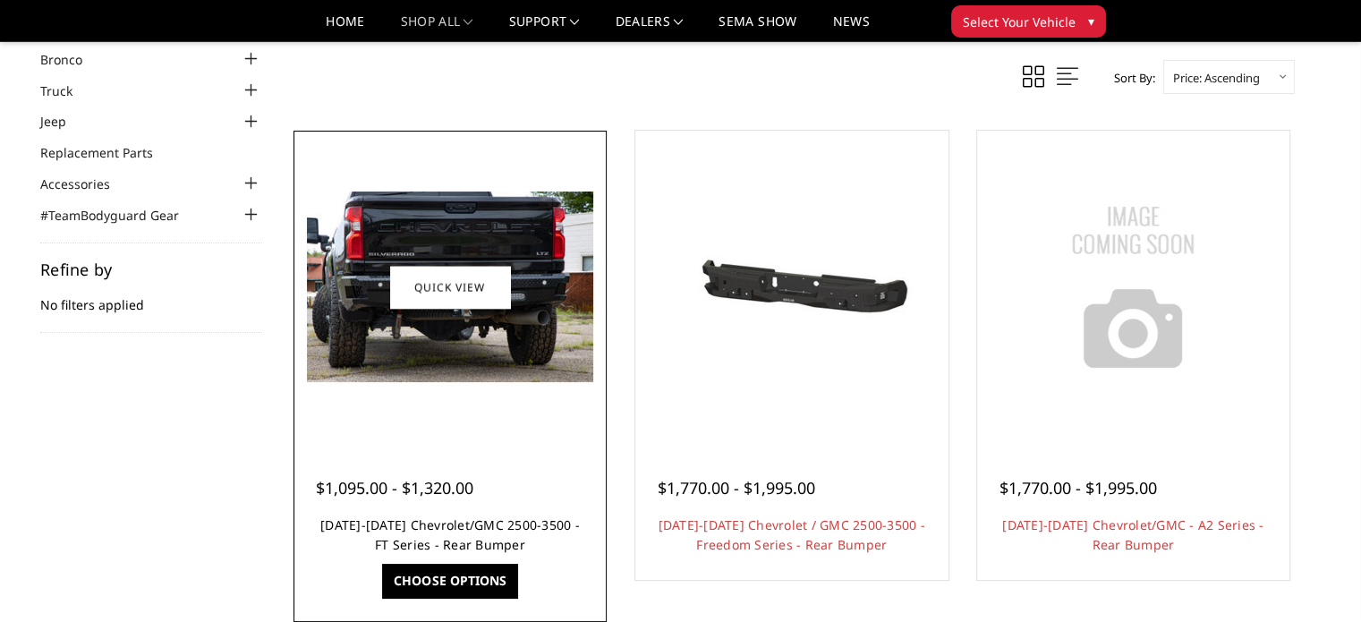
click at [460, 537] on link "[DATE]-[DATE] Chevrolet/GMC 2500-3500 - FT Series - Rear Bumper" at bounding box center [450, 534] width 260 height 37
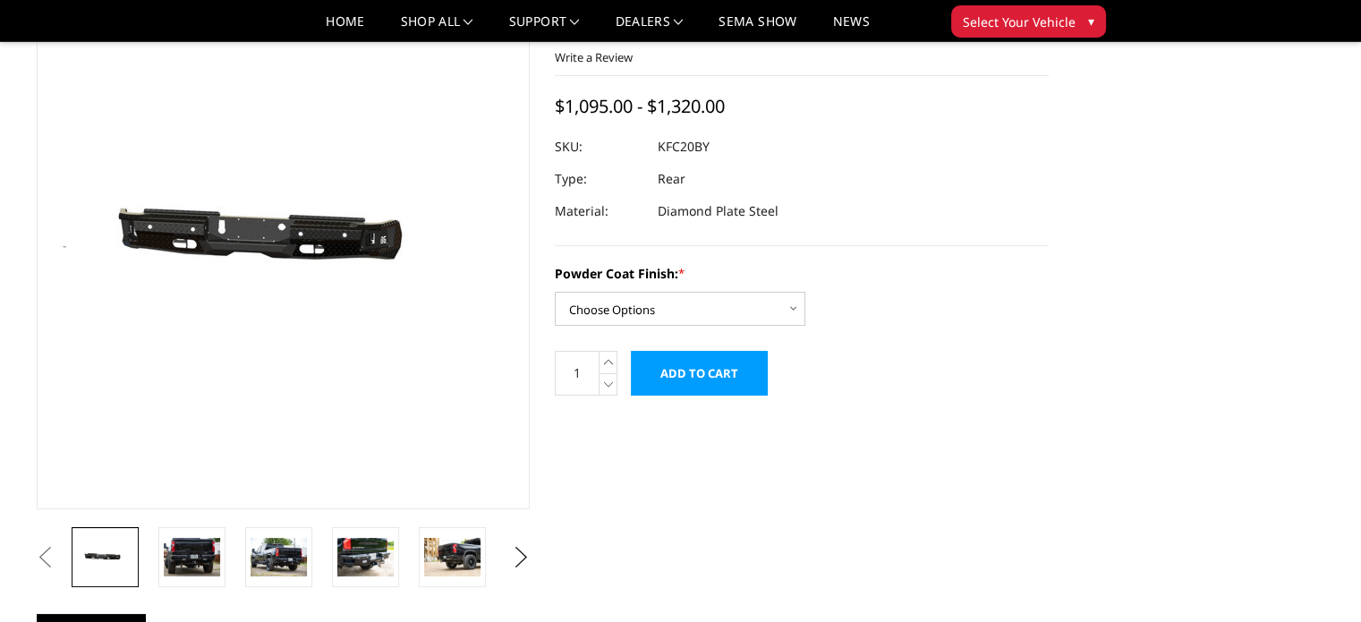
scroll to position [89, 0]
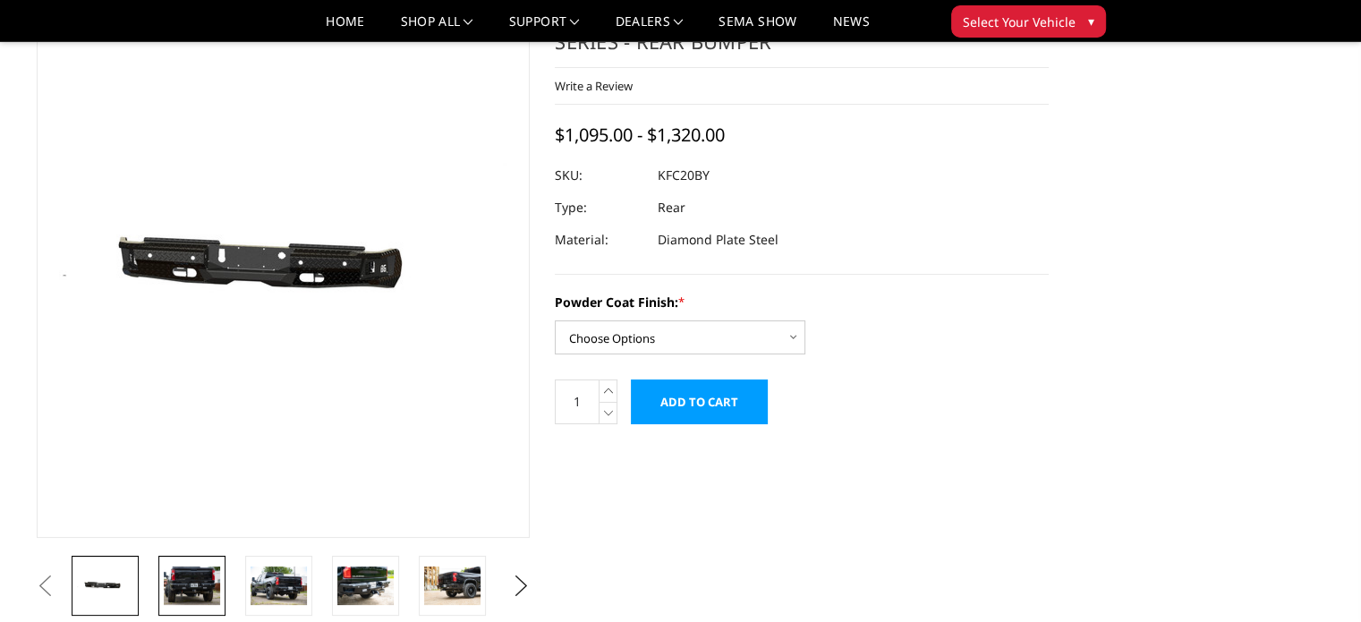
click at [195, 580] on img at bounding box center [192, 585] width 56 height 38
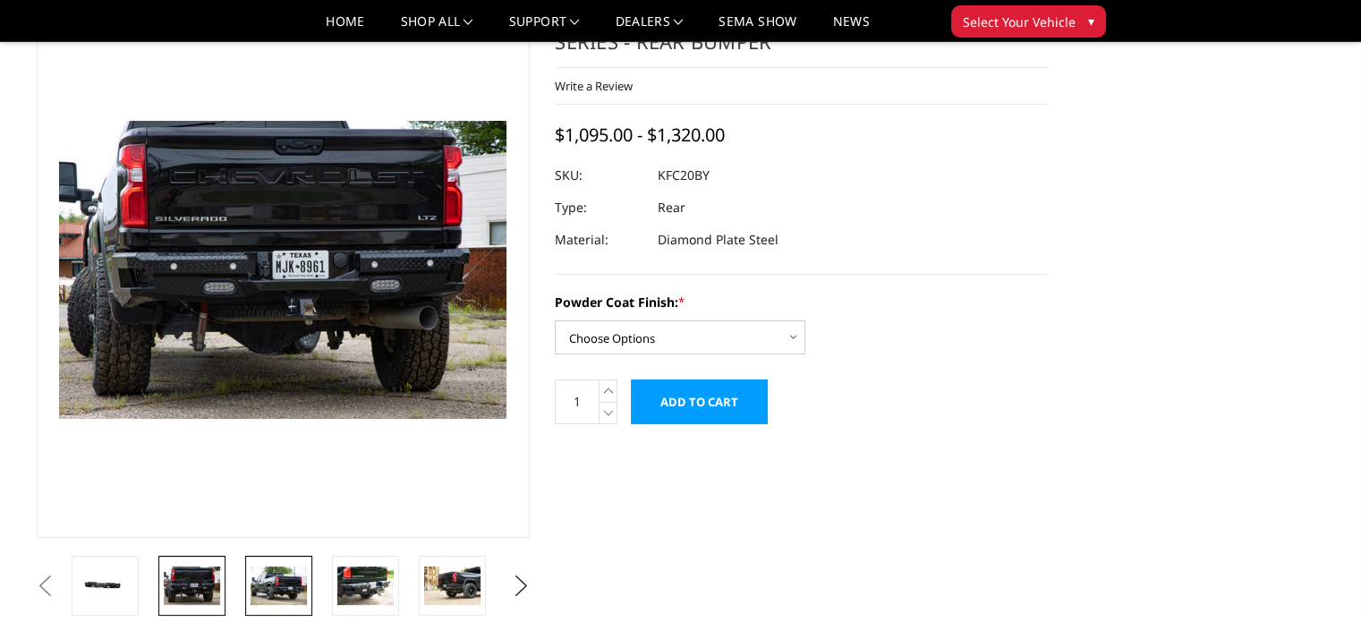
click at [272, 577] on img at bounding box center [279, 585] width 56 height 38
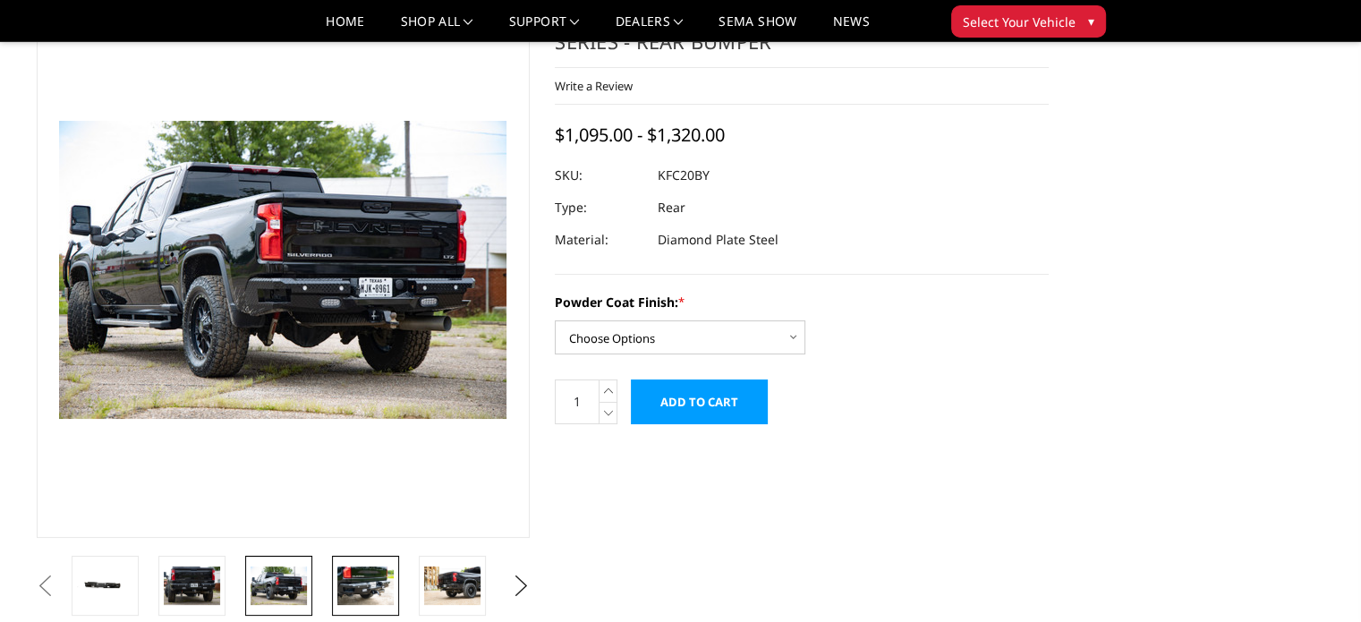
click at [381, 577] on img at bounding box center [365, 585] width 56 height 38
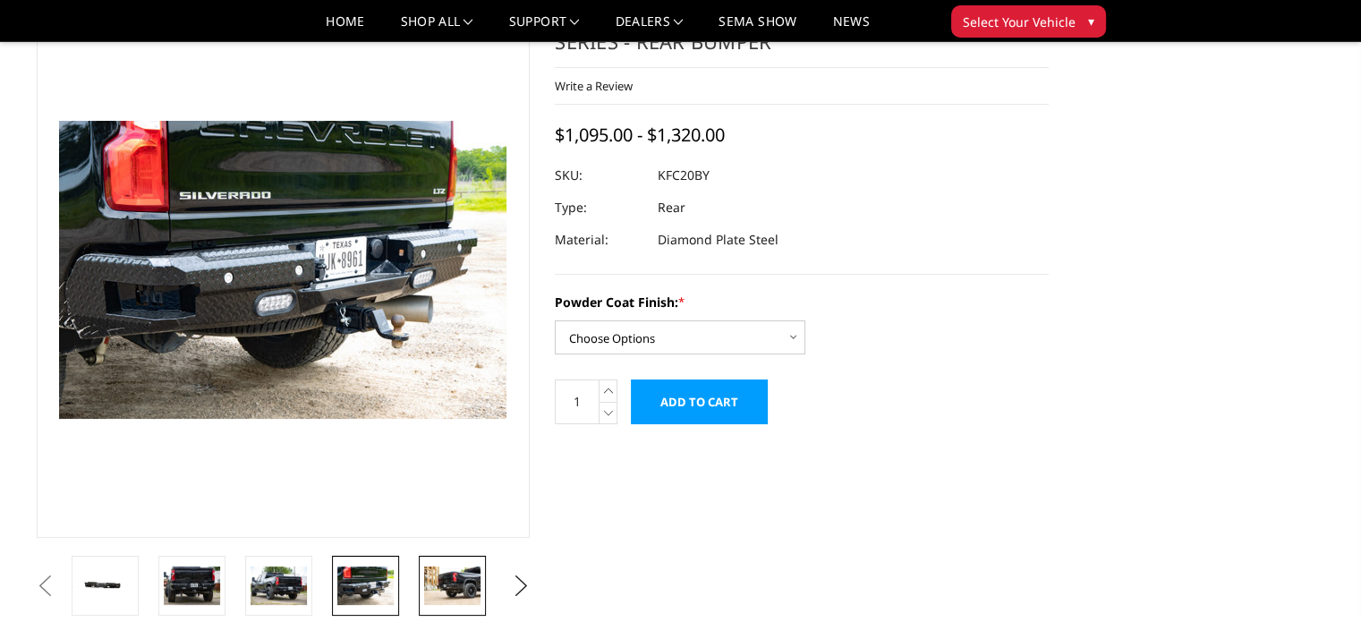
click at [473, 591] on img at bounding box center [452, 585] width 56 height 38
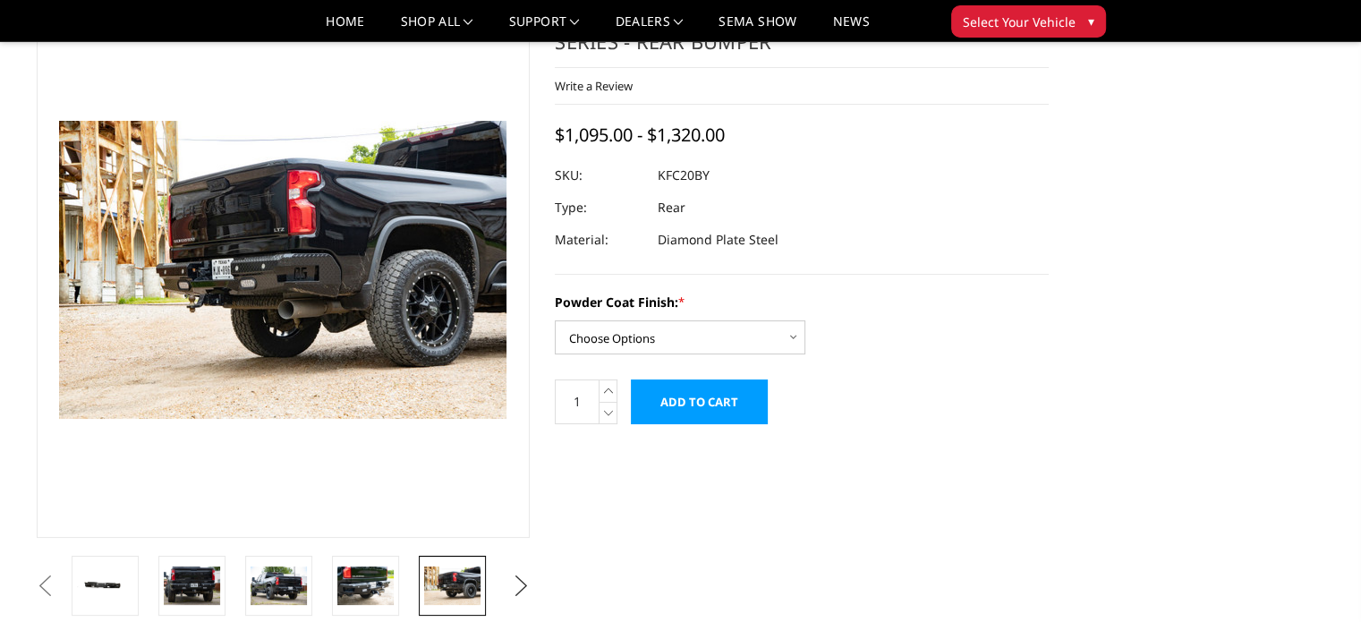
click at [514, 587] on button "Next" at bounding box center [520, 586] width 27 height 27
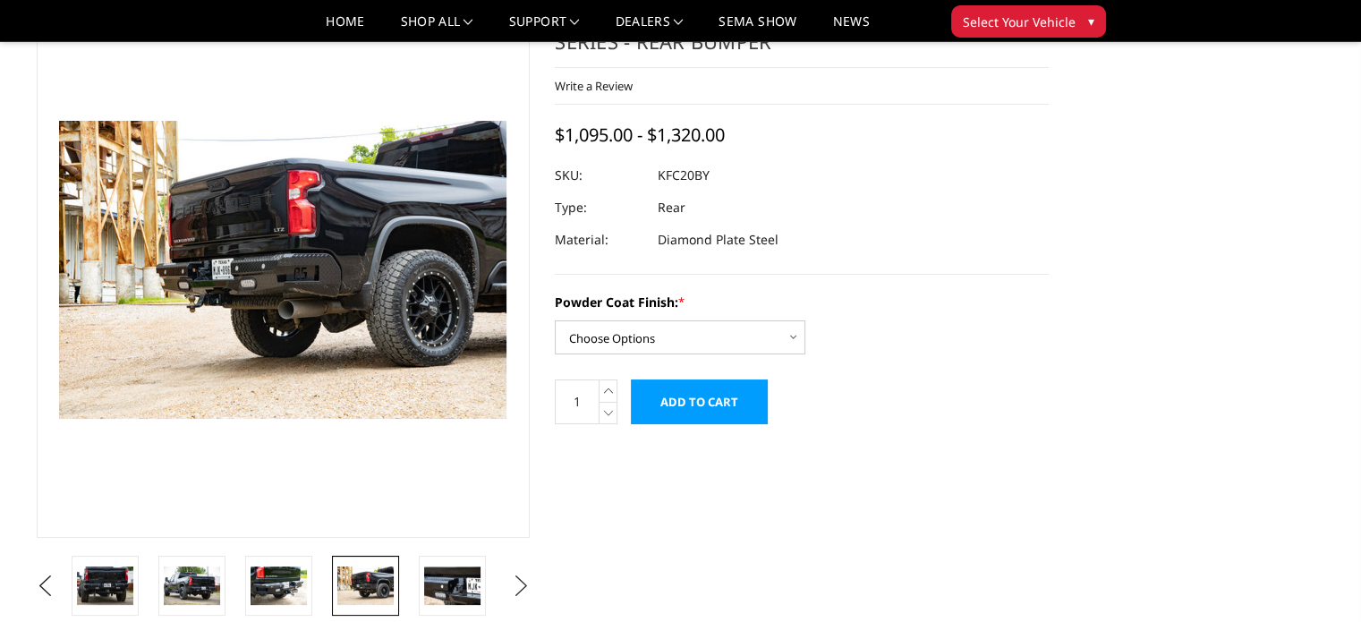
click at [514, 587] on button "Next" at bounding box center [520, 586] width 27 height 27
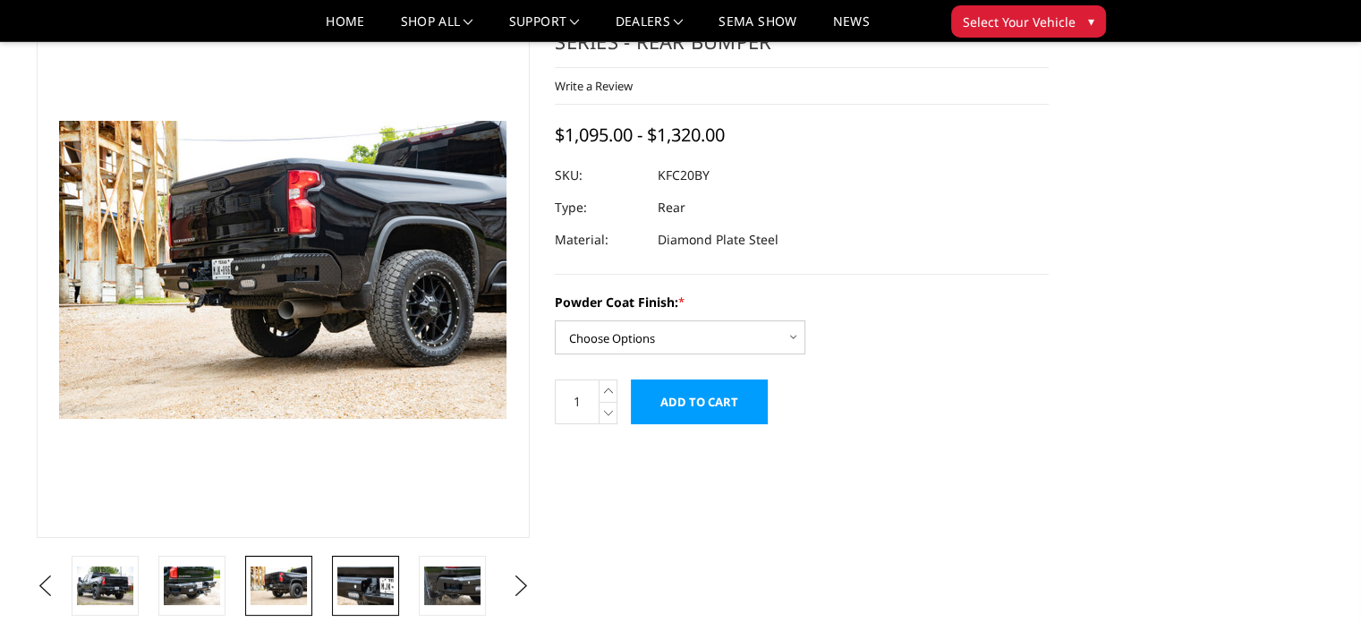
click at [368, 590] on img at bounding box center [365, 585] width 56 height 38
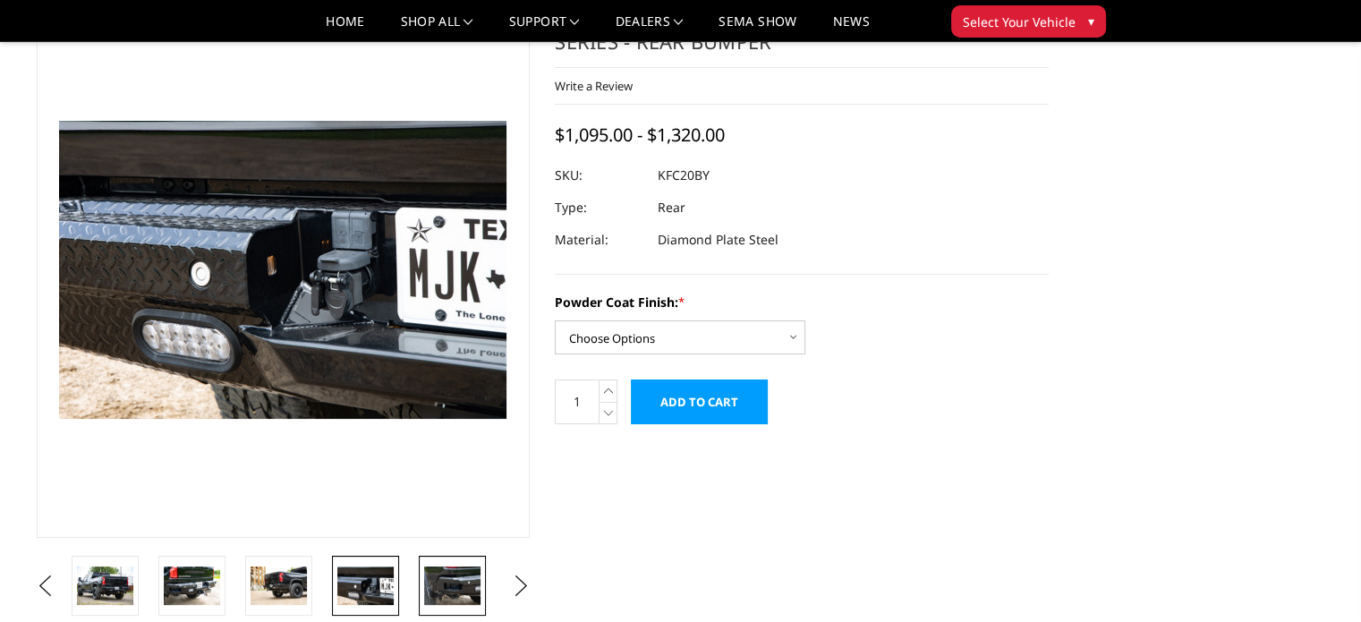
click at [440, 590] on img at bounding box center [452, 585] width 56 height 38
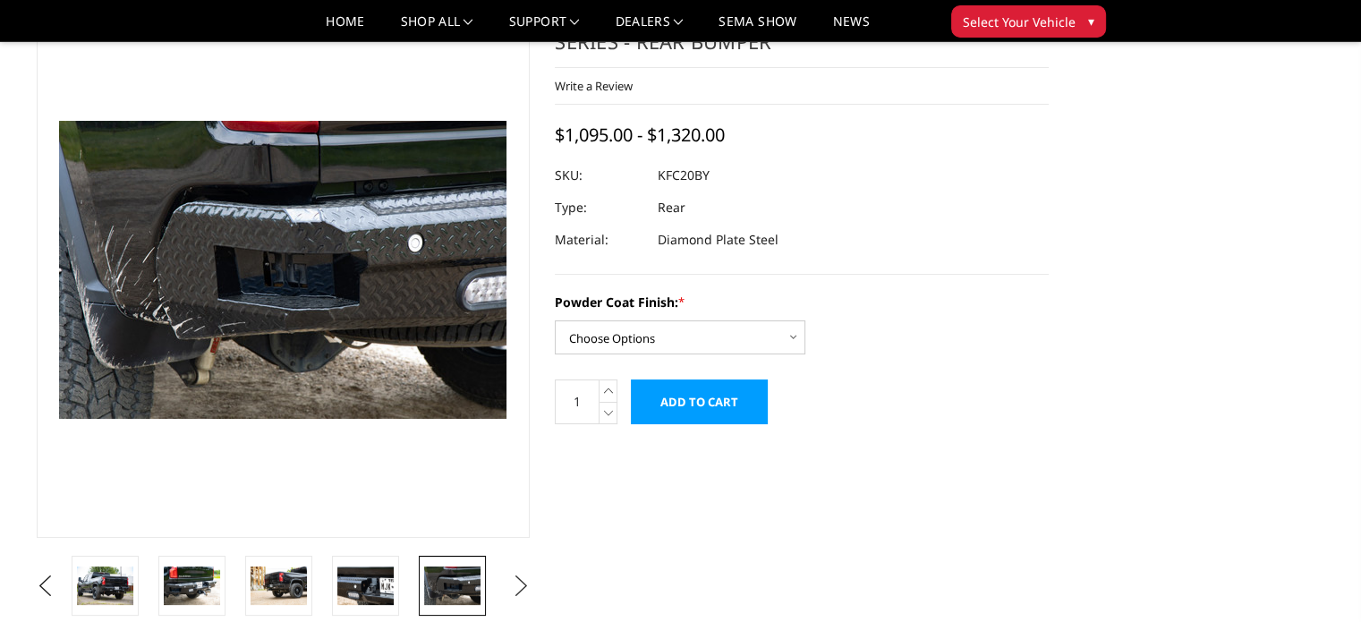
click at [523, 583] on button "Next" at bounding box center [520, 586] width 27 height 27
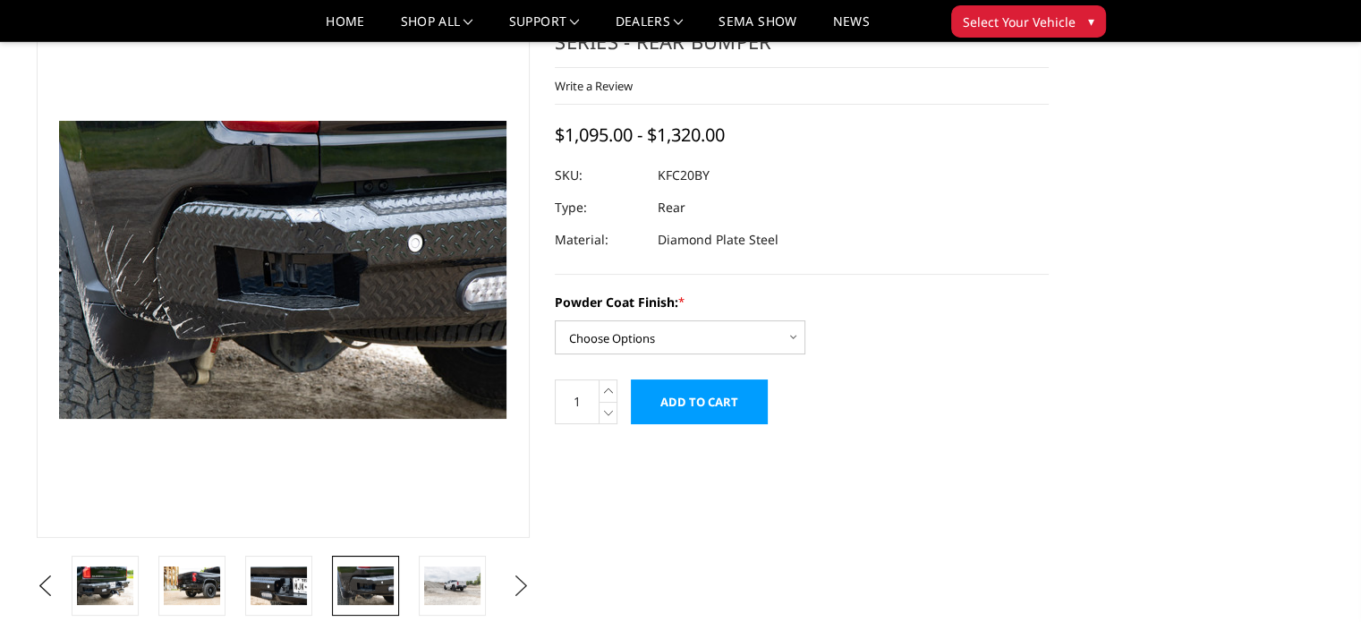
click at [523, 583] on button "Next" at bounding box center [520, 586] width 27 height 27
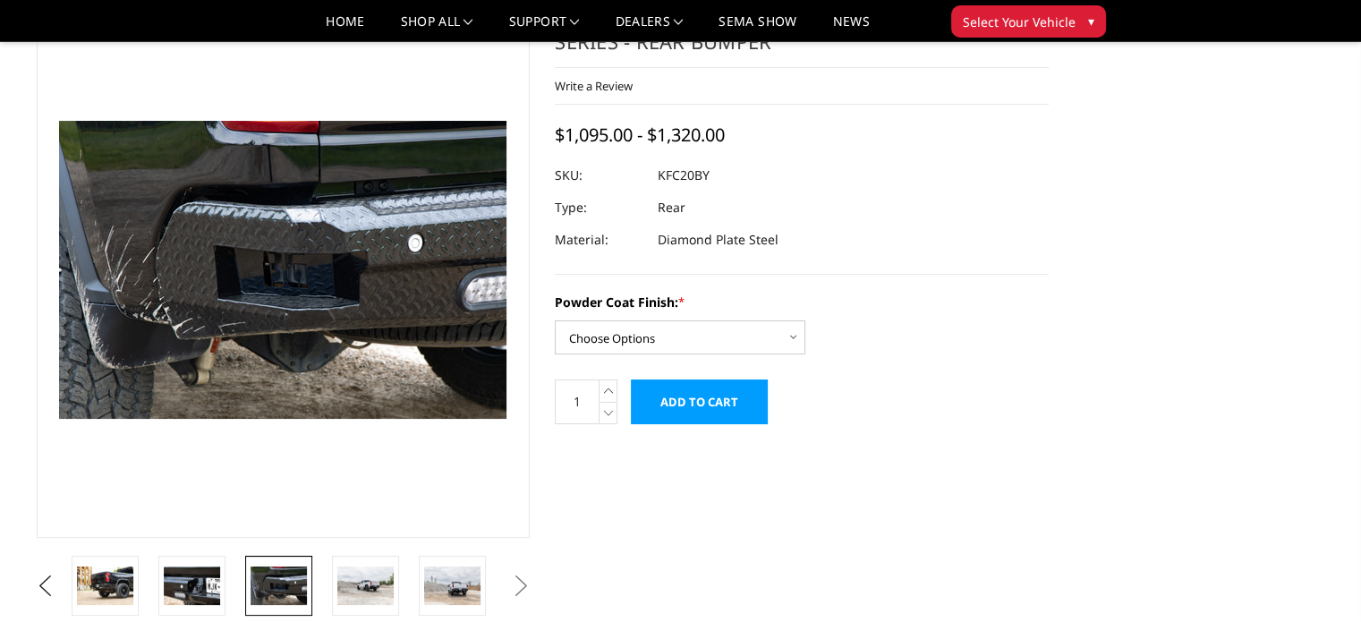
click at [523, 583] on button "Next" at bounding box center [520, 586] width 27 height 27
click at [444, 591] on img at bounding box center [452, 585] width 56 height 38
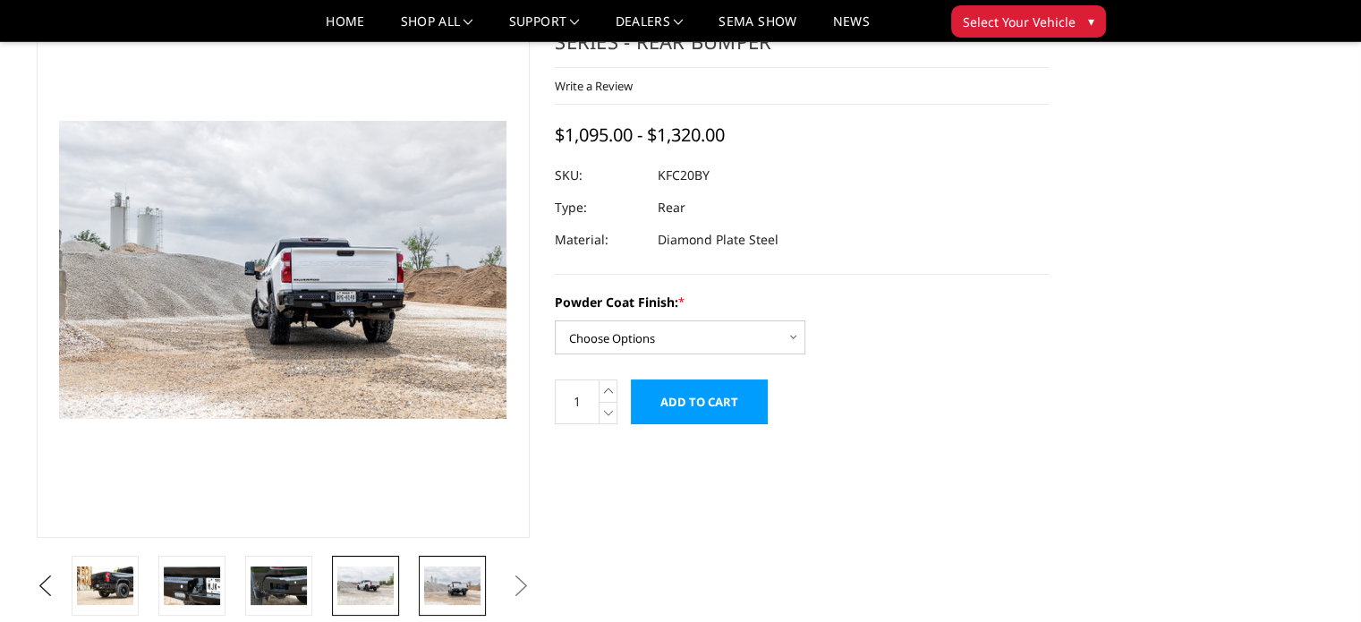
click at [376, 593] on img at bounding box center [365, 585] width 56 height 38
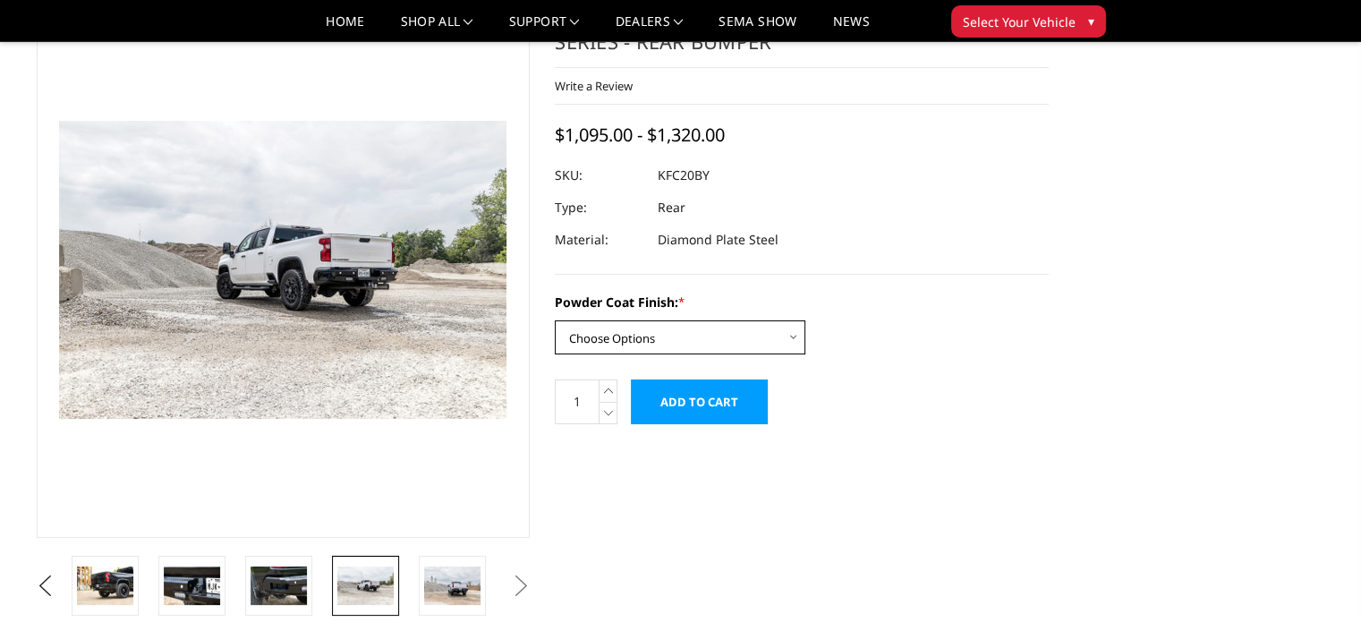
click at [648, 341] on select "Choose Options Bare Metal Gloss Black Powder Coat Textured Black Powder Coat" at bounding box center [680, 337] width 251 height 34
select select "3418"
click at [555, 320] on select "Choose Options Bare Metal Gloss Black Powder Coat Textured Black Powder Coat" at bounding box center [680, 337] width 251 height 34
click at [942, 311] on label "Powder Coat Finish: *" at bounding box center [802, 302] width 494 height 19
click at [805, 320] on select "Choose Options Bare Metal Gloss Black Powder Coat Textured Black Powder Coat" at bounding box center [680, 337] width 251 height 34
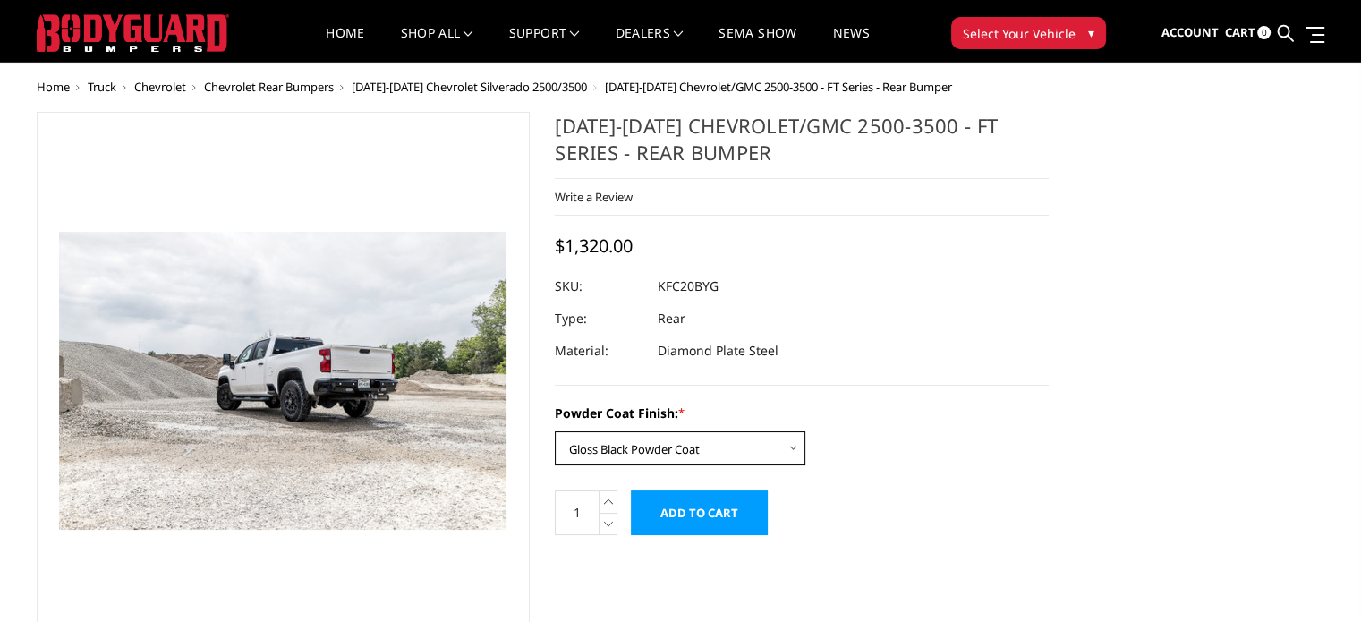
scroll to position [0, 0]
